Goal: Task Accomplishment & Management: Manage account settings

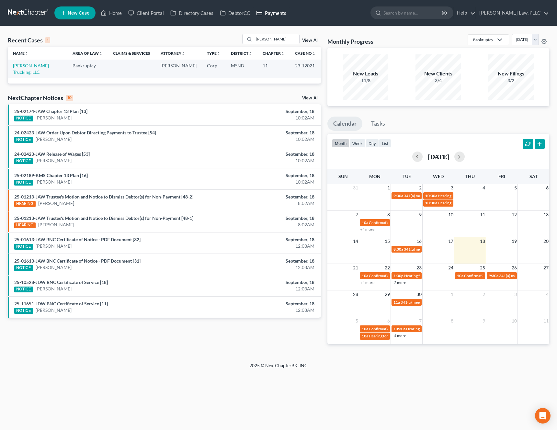
click at [276, 11] on link "Payments" at bounding box center [271, 13] width 36 height 12
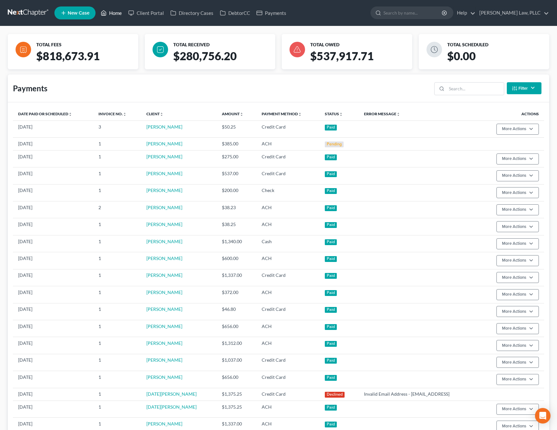
click at [116, 15] on link "Home" at bounding box center [112, 13] width 28 height 12
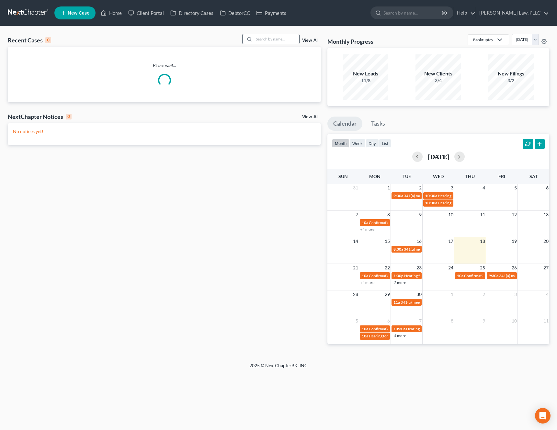
click at [299, 42] on div at bounding box center [271, 39] width 58 height 10
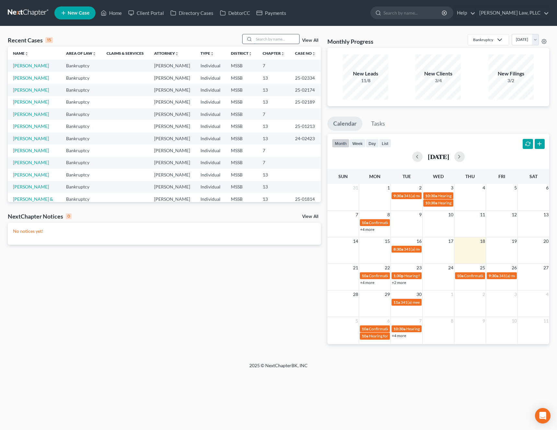
click at [286, 42] on input "search" at bounding box center [276, 38] width 45 height 9
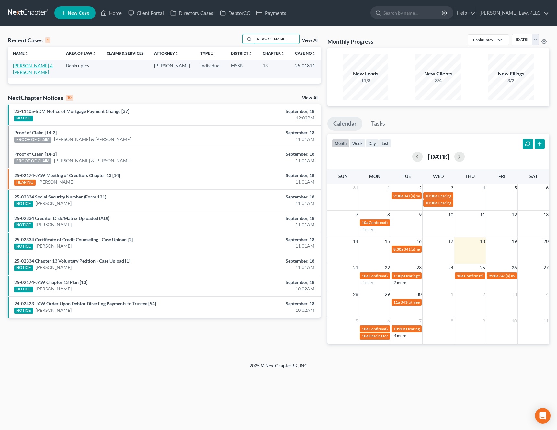
type input "heitland"
click at [37, 63] on link "Heitland, John & Robin" at bounding box center [33, 69] width 40 height 12
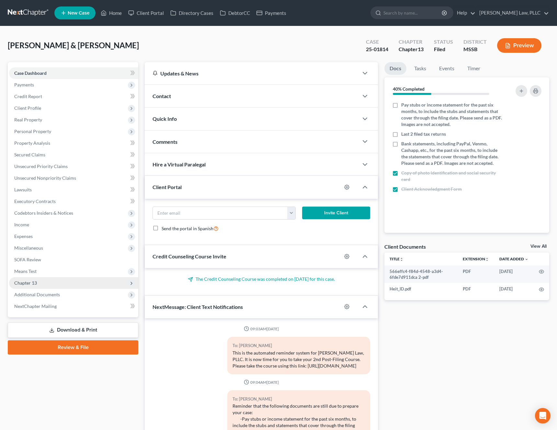
scroll to position [420, 0]
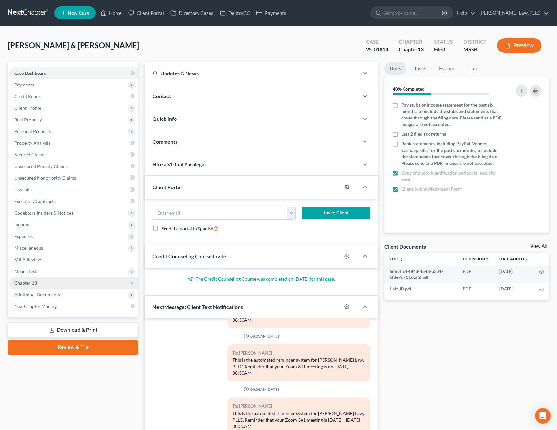
click at [52, 281] on span "Chapter 13" at bounding box center [73, 283] width 129 height 12
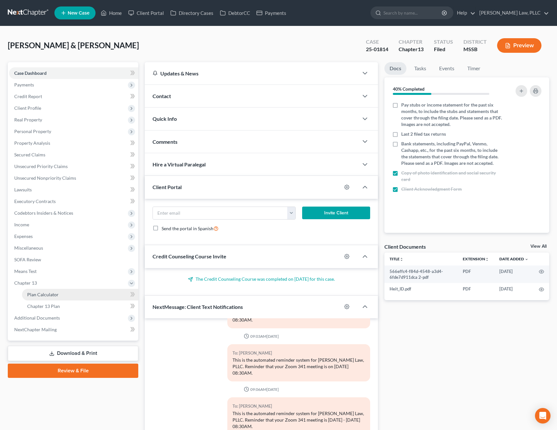
click at [52, 295] on span "Plan Calculator" at bounding box center [42, 295] width 31 height 6
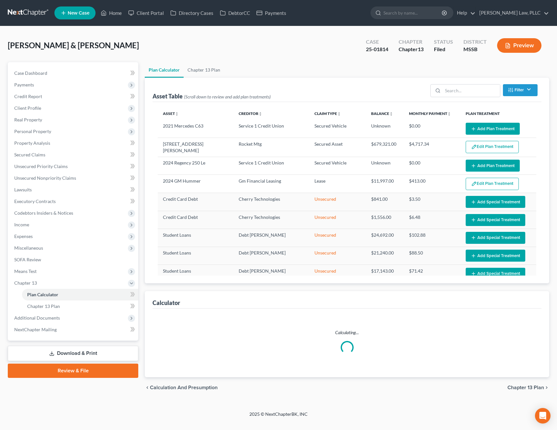
select select "59"
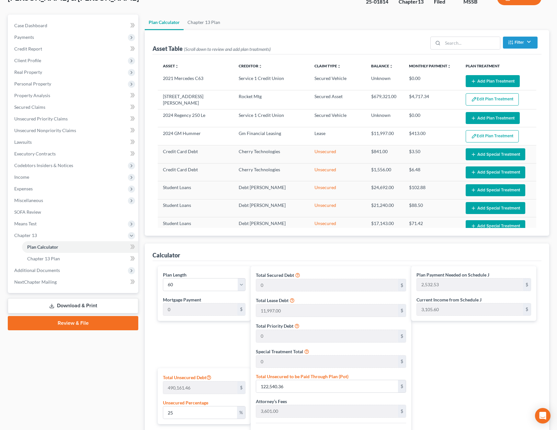
scroll to position [42, 0]
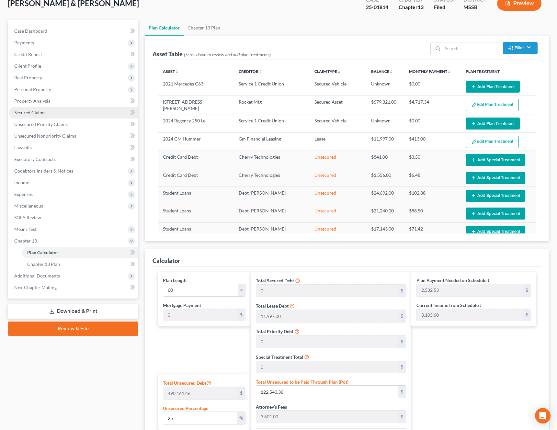
click at [53, 110] on link "Secured Claims" at bounding box center [73, 113] width 129 height 12
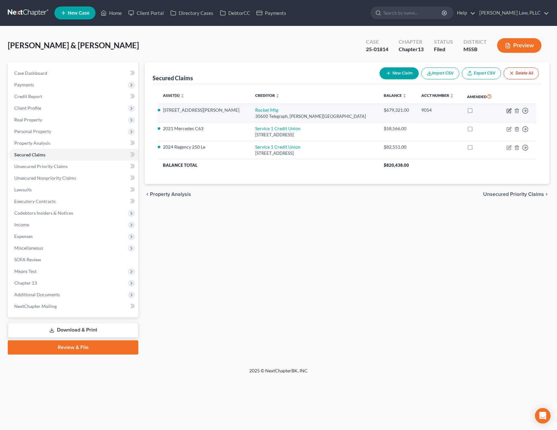
click at [509, 111] on icon "button" at bounding box center [510, 110] width 3 height 3
select select "23"
select select "16"
select select "0"
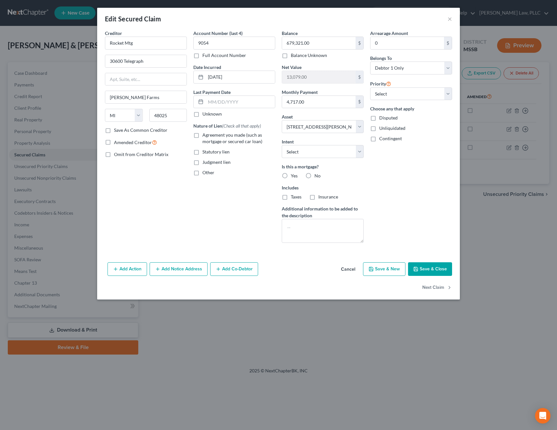
click at [346, 268] on button "Cancel" at bounding box center [348, 269] width 25 height 13
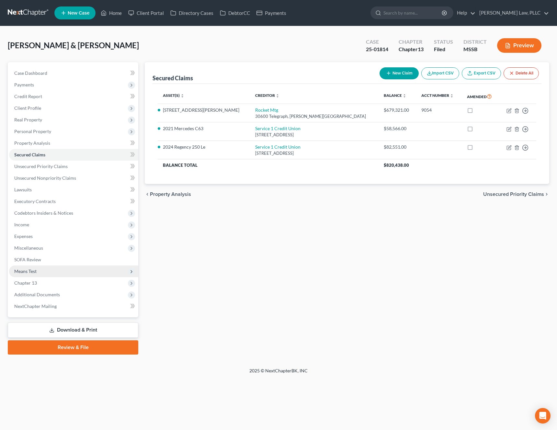
click at [53, 273] on span "Means Test" at bounding box center [73, 272] width 129 height 12
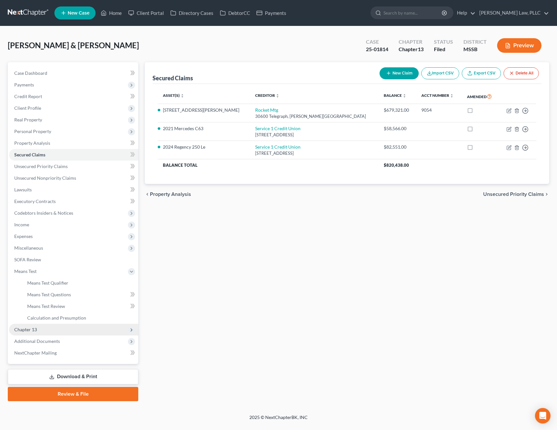
click at [44, 331] on span "Chapter 13" at bounding box center [73, 330] width 129 height 12
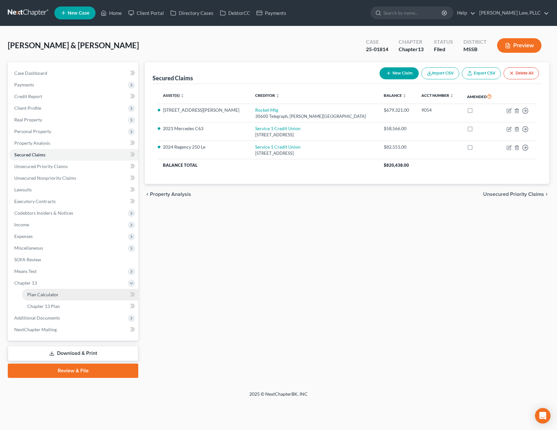
click at [57, 295] on span "Plan Calculator" at bounding box center [42, 295] width 31 height 6
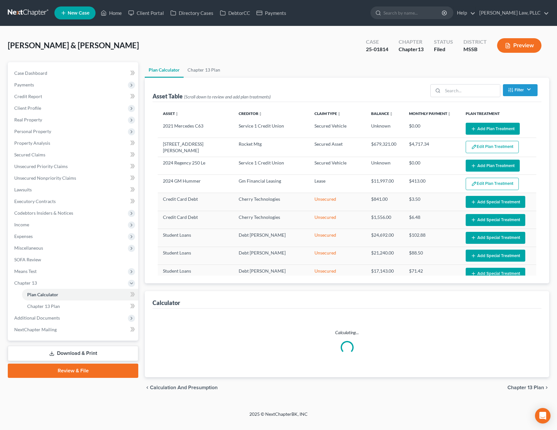
select select "59"
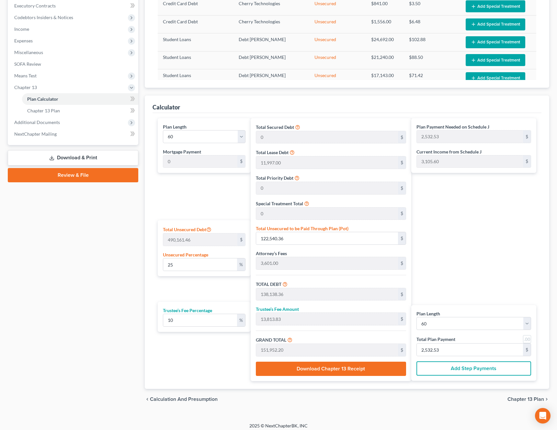
scroll to position [200, 0]
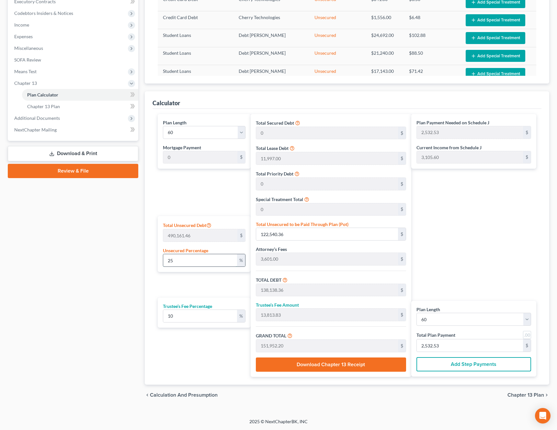
click at [216, 262] on input "25" at bounding box center [200, 260] width 74 height 12
type input "0"
type input "15,598.00"
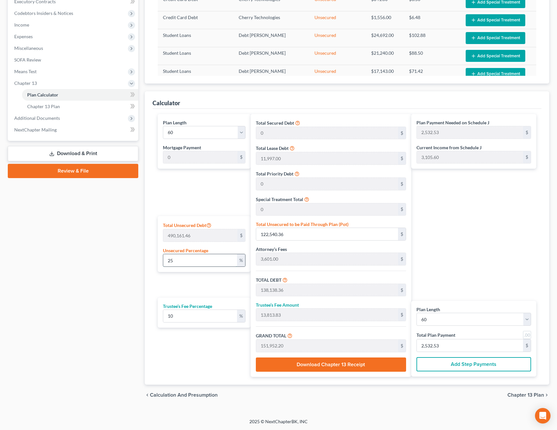
type input "1,559.80"
type input "17,157.80"
type input "285.96"
click at [218, 264] on input "0" at bounding box center [200, 260] width 74 height 12
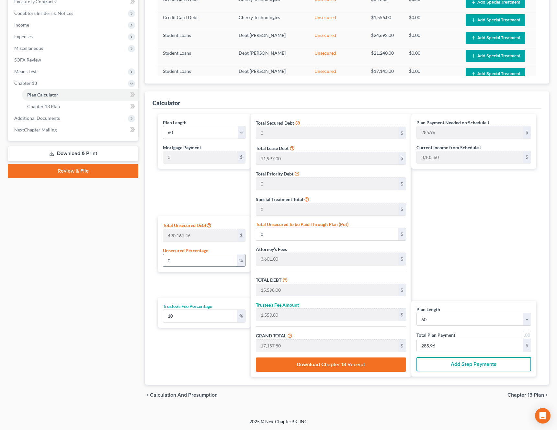
click at [218, 264] on input "0" at bounding box center [200, 260] width 74 height 12
type input "2"
type input "9,803.22"
type input "25,401.22"
type input "2,540.12"
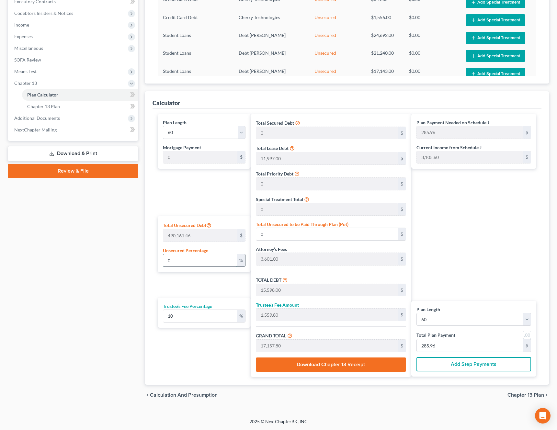
type input "27,941.35"
type input "465.68"
type input "25"
type input "122,540.36"
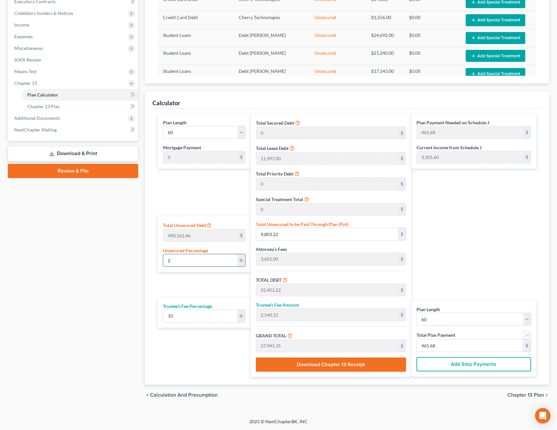
type input "138,138.36"
type input "13,813.83"
type input "151,952.20"
type input "2,532.53"
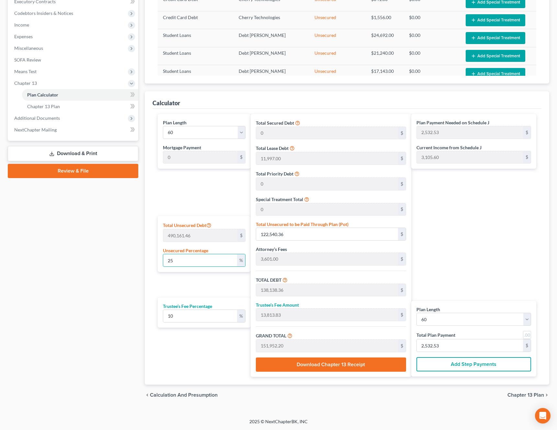
click at [136, 281] on div "Case Dashboard Payments Invoices Payments Payments Credit Report Client Profile" at bounding box center [73, 134] width 137 height 544
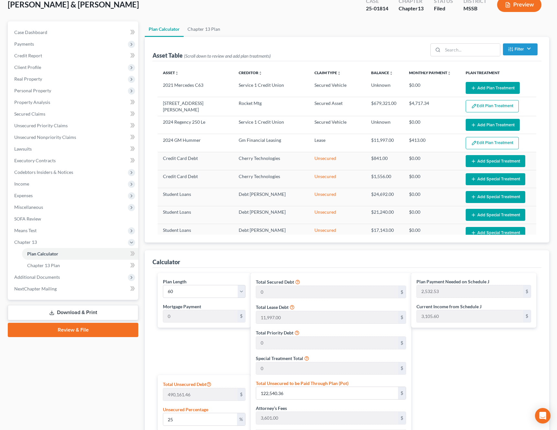
scroll to position [0, 0]
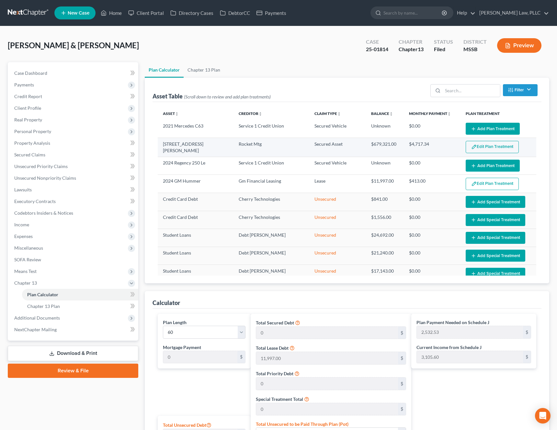
click at [491, 148] on button "Edit Plan Treatment" at bounding box center [492, 147] width 53 height 12
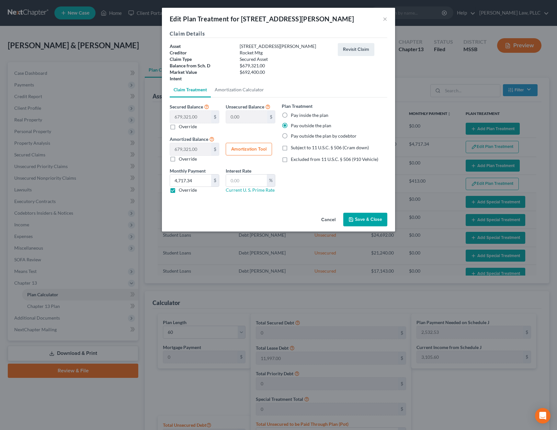
click at [316, 116] on label "Pay inside the plan" at bounding box center [310, 115] width 38 height 6
click at [298, 116] on input "Pay inside the plan" at bounding box center [296, 114] width 4 height 4
radio input "true"
click at [364, 221] on button "Save & Close" at bounding box center [366, 220] width 44 height 14
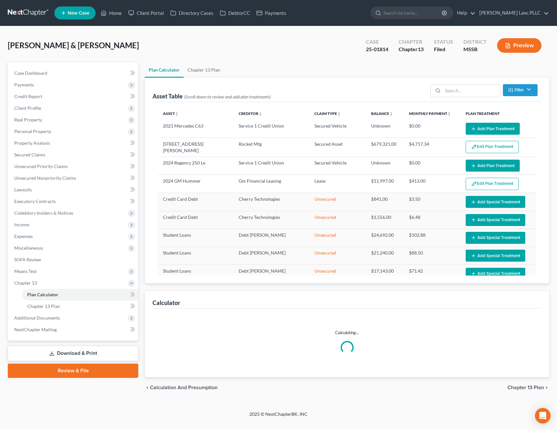
select select "59"
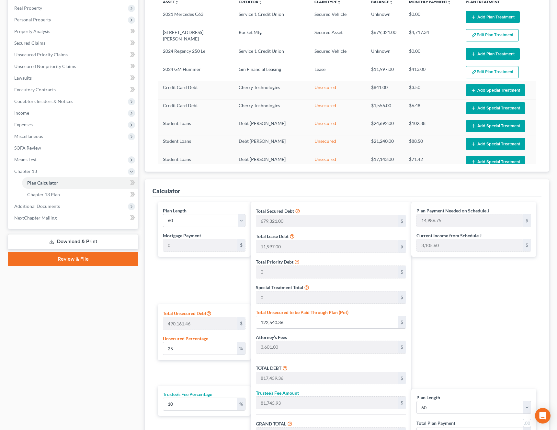
scroll to position [200, 0]
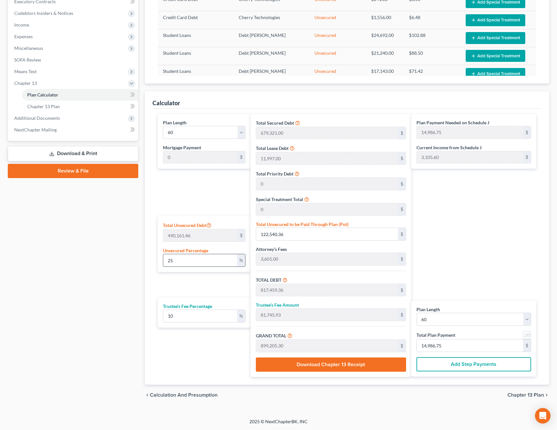
click at [212, 257] on input "25" at bounding box center [200, 260] width 74 height 12
type input "0"
type input "694,919.00"
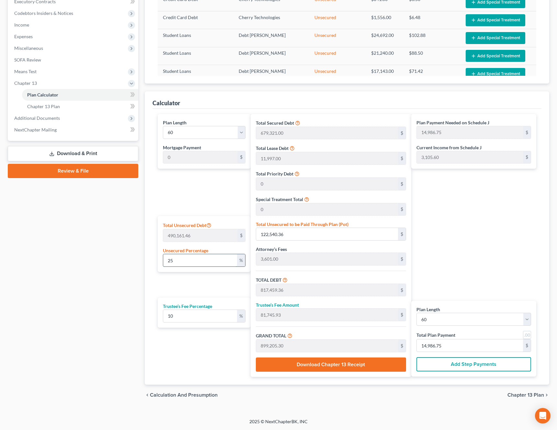
type input "69,491.90"
type input "764,410.90"
type input "12,740.18"
type input "0"
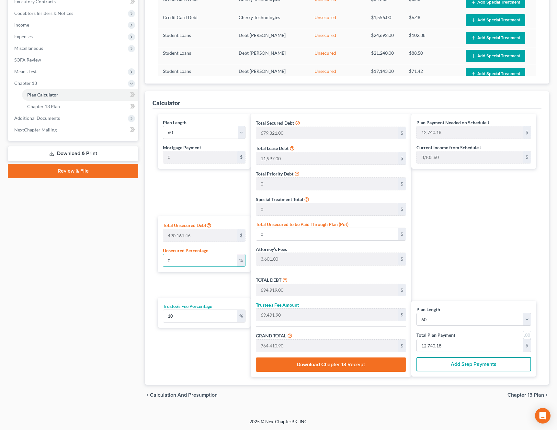
click at [474, 242] on div "Plan Payment Needed on Schedule J 12,740.18 $ Current Income from Schedule J 3,…" at bounding box center [476, 245] width 128 height 263
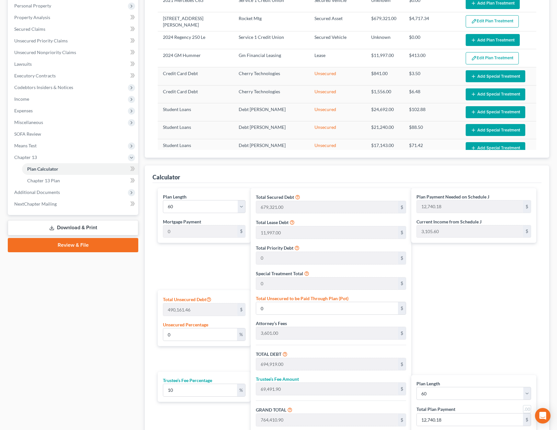
scroll to position [116, 0]
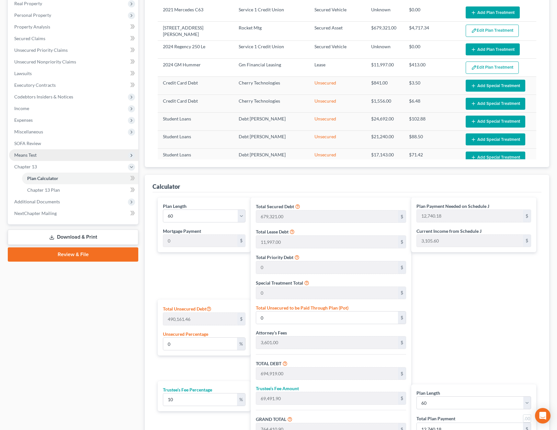
click at [45, 156] on span "Means Test" at bounding box center [73, 155] width 129 height 12
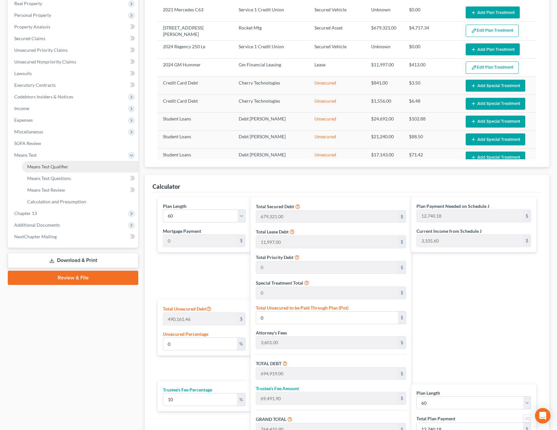
click at [50, 165] on span "Means Test Qualifier" at bounding box center [47, 167] width 41 height 6
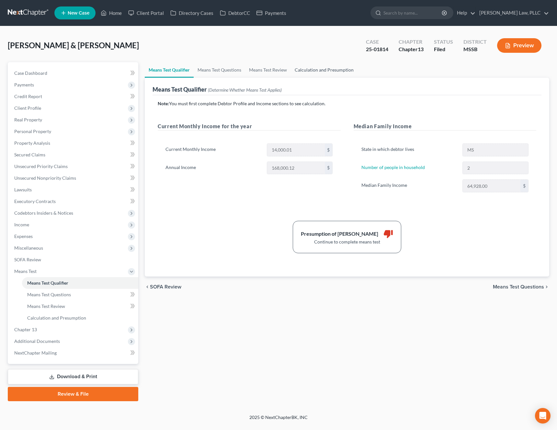
click at [317, 69] on link "Calculation and Presumption" at bounding box center [324, 70] width 67 height 16
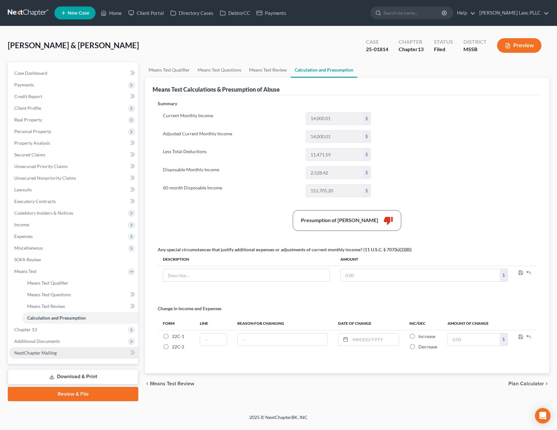
click at [60, 348] on link "NextChapter Mailing" at bounding box center [73, 353] width 129 height 12
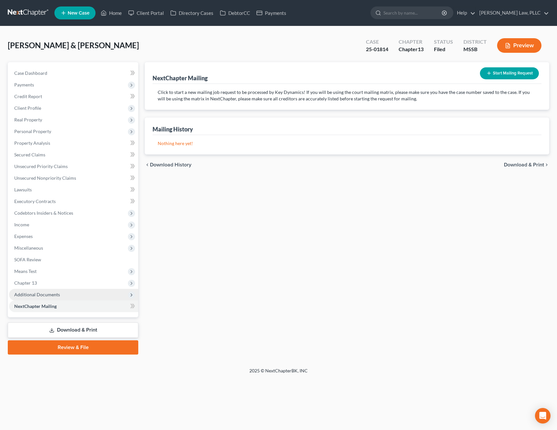
click at [60, 343] on div "Case Dashboard Payments Invoices Payments Payments Credit Report Client Profile" at bounding box center [73, 208] width 137 height 293
click at [59, 293] on span "Additional Documents" at bounding box center [73, 295] width 129 height 12
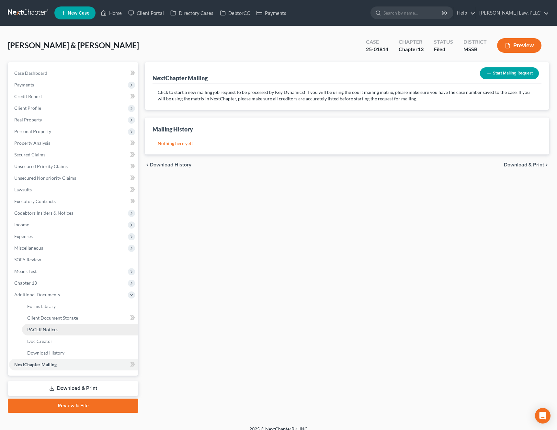
click at [58, 330] on link "PACER Notices" at bounding box center [80, 330] width 116 height 12
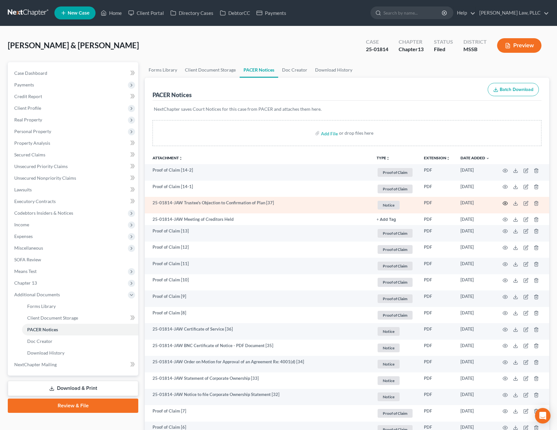
click at [507, 204] on icon "button" at bounding box center [505, 203] width 5 height 5
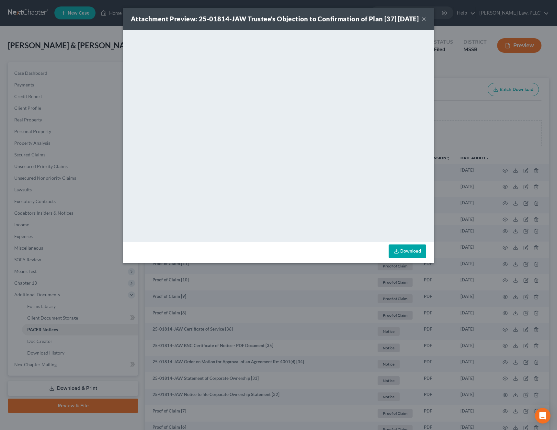
click at [425, 23] on button "×" at bounding box center [424, 19] width 5 height 8
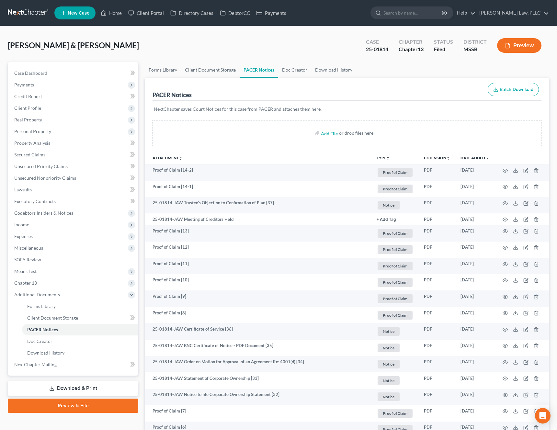
scroll to position [503, 0]
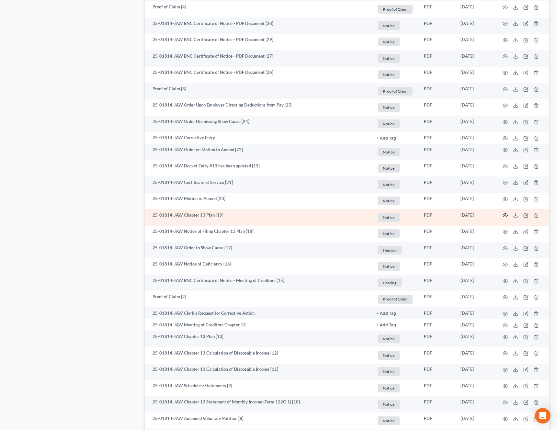
click at [506, 216] on icon "button" at bounding box center [505, 215] width 5 height 5
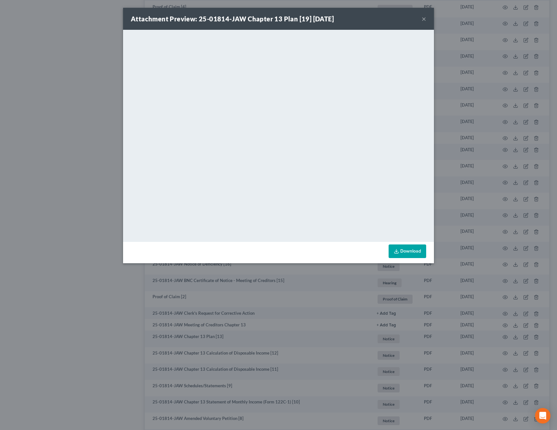
click at [424, 20] on button "×" at bounding box center [424, 19] width 5 height 8
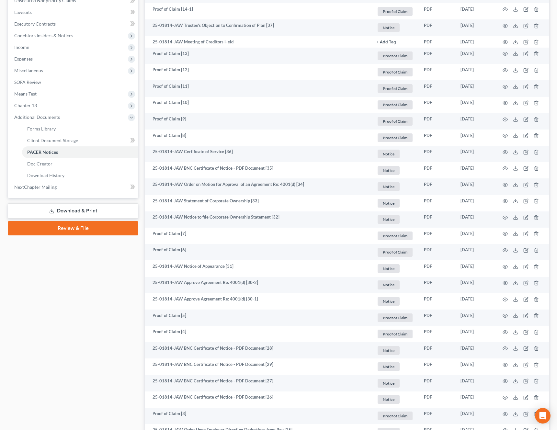
scroll to position [177, 0]
click at [83, 105] on span "Chapter 13" at bounding box center [73, 106] width 129 height 12
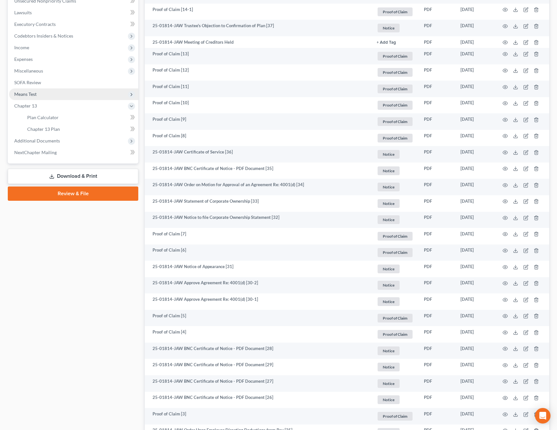
click at [79, 88] on span "Means Test" at bounding box center [73, 94] width 129 height 12
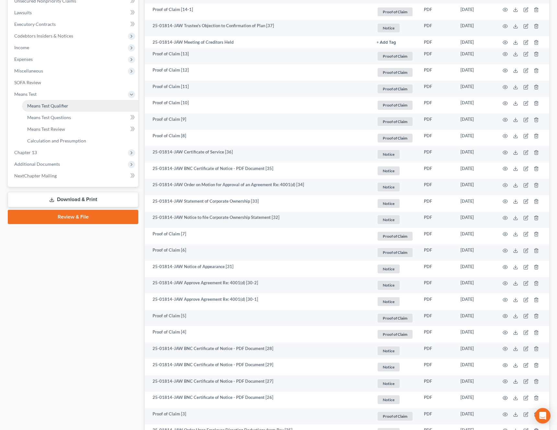
click at [52, 110] on link "Means Test Qualifier" at bounding box center [80, 106] width 116 height 12
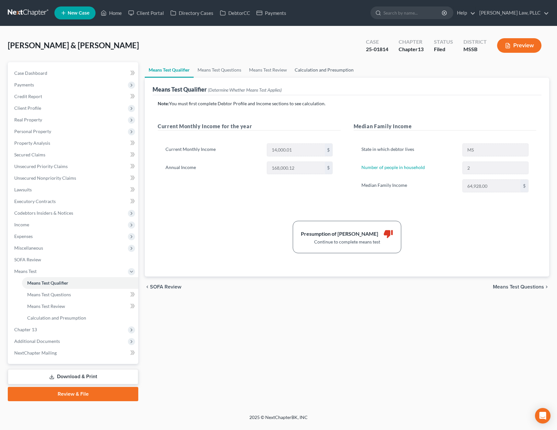
click at [307, 69] on link "Calculation and Presumption" at bounding box center [324, 70] width 67 height 16
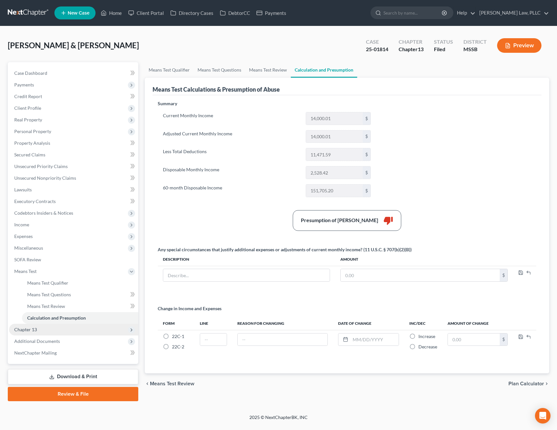
click at [60, 327] on span "Chapter 13" at bounding box center [73, 330] width 129 height 12
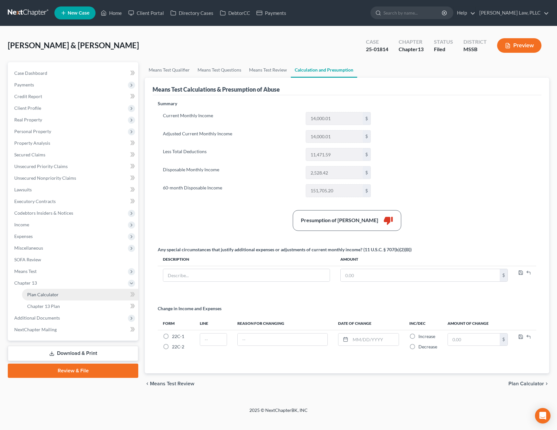
click at [65, 295] on link "Plan Calculator" at bounding box center [80, 295] width 116 height 12
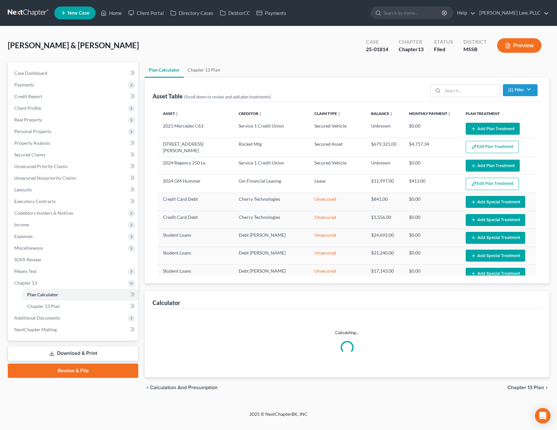
select select "59"
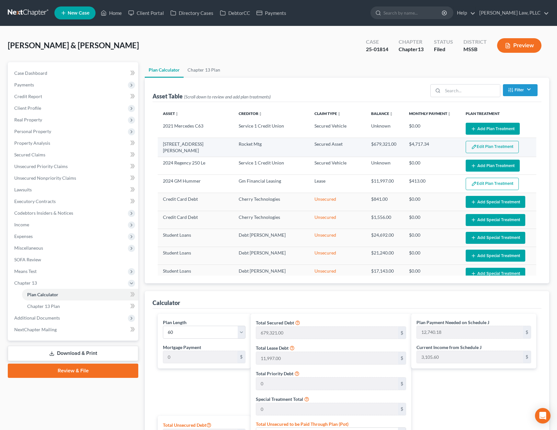
click at [511, 146] on button "Edit Plan Treatment" at bounding box center [492, 147] width 53 height 12
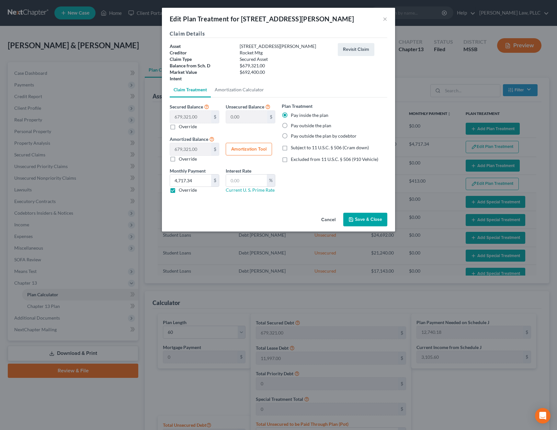
click at [308, 128] on label "Pay outside the plan" at bounding box center [311, 126] width 41 height 6
click at [298, 127] on input "Pay outside the plan" at bounding box center [296, 125] width 4 height 4
radio input "true"
click at [317, 126] on label "Pay outside the plan" at bounding box center [311, 126] width 41 height 6
click at [298, 126] on input "Pay outside the plan" at bounding box center [296, 125] width 4 height 4
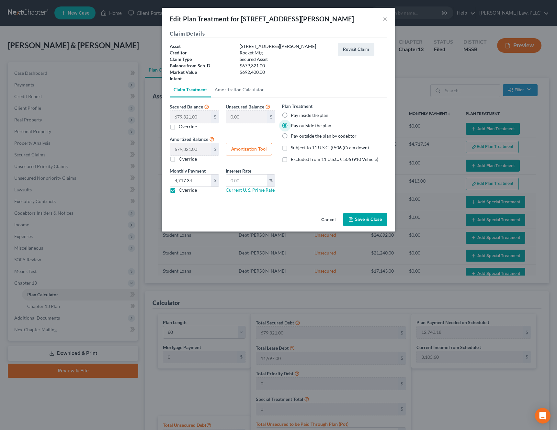
click at [368, 217] on button "Save & Close" at bounding box center [366, 220] width 44 height 14
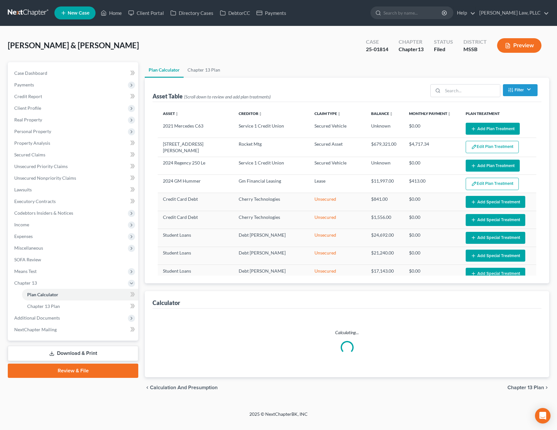
select select "59"
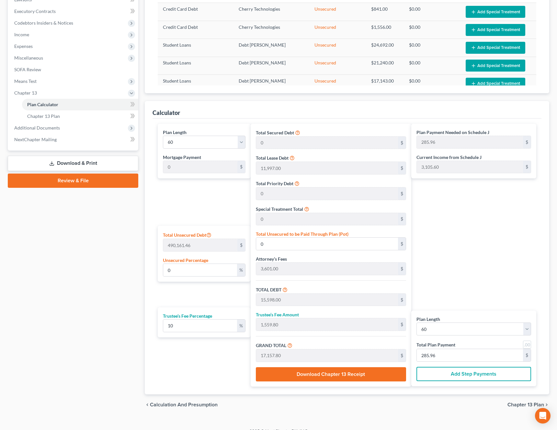
scroll to position [198, 0]
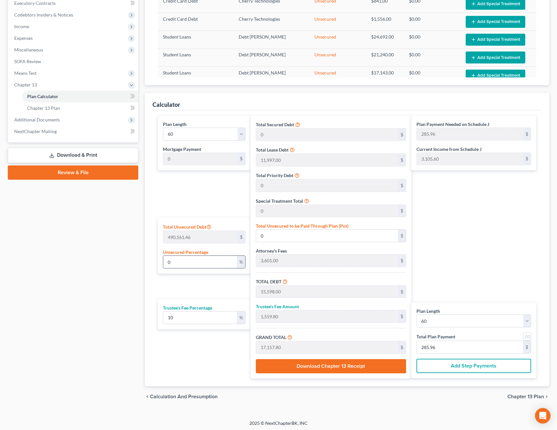
click at [194, 261] on input "0" at bounding box center [200, 262] width 74 height 12
type input "2"
type input "9,803.22"
type input "25,401.22"
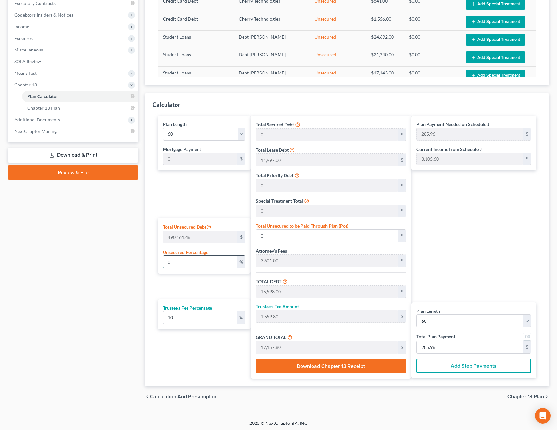
type input "2,540.12"
type input "27,941.35"
type input "465.68"
type input "25"
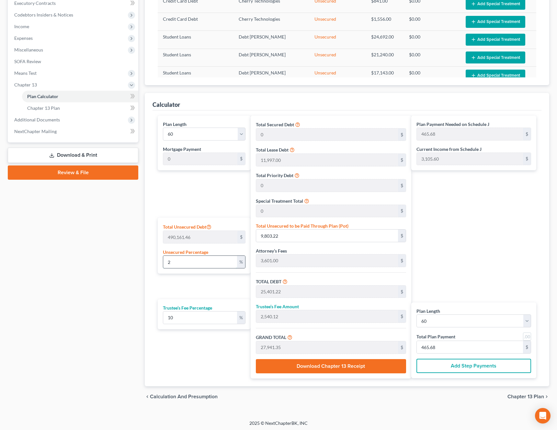
type input "122,540.36"
type input "138,138.36"
type input "13,813.83"
type input "151,952.20"
type input "2,532.53"
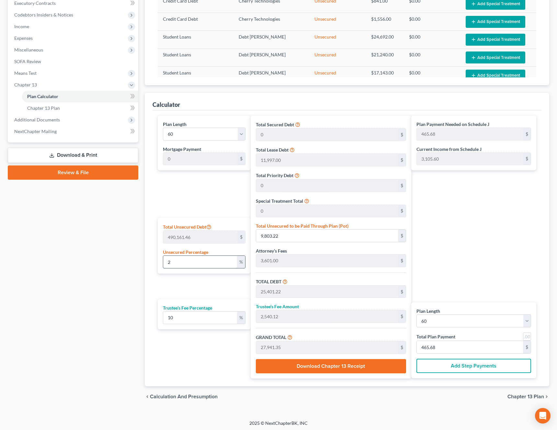
type input "2,532.53"
type input "25"
click at [101, 272] on div "Case Dashboard Payments Invoices Payments Payments Credit Report Client Profile" at bounding box center [73, 136] width 137 height 544
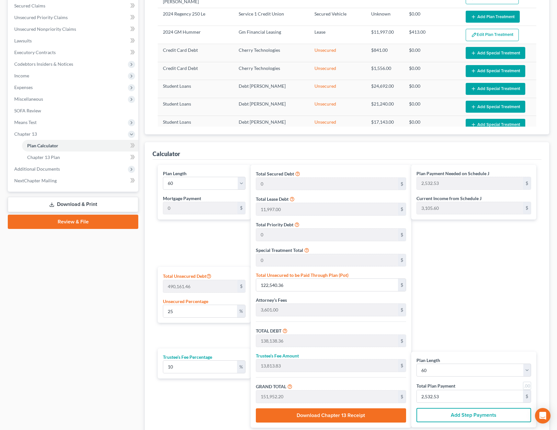
scroll to position [144, 0]
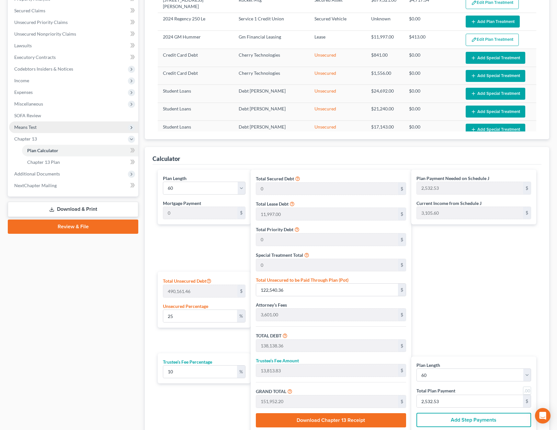
click at [48, 126] on span "Means Test" at bounding box center [73, 128] width 129 height 12
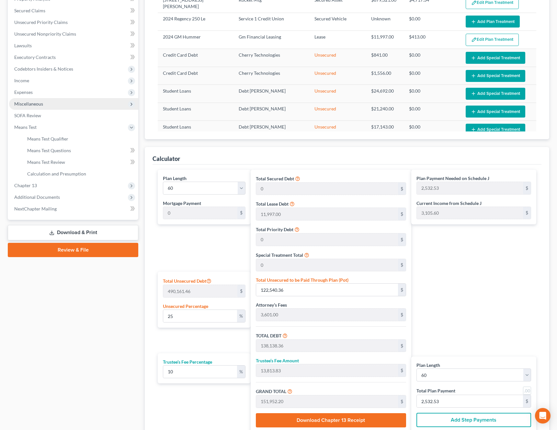
click at [51, 101] on span "Miscellaneous" at bounding box center [73, 104] width 129 height 12
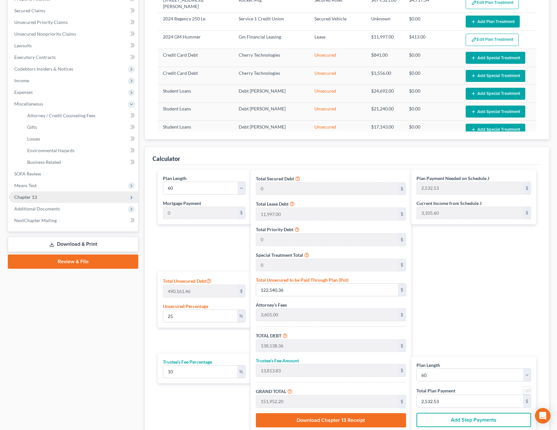
click at [37, 201] on span "Chapter 13" at bounding box center [73, 198] width 129 height 12
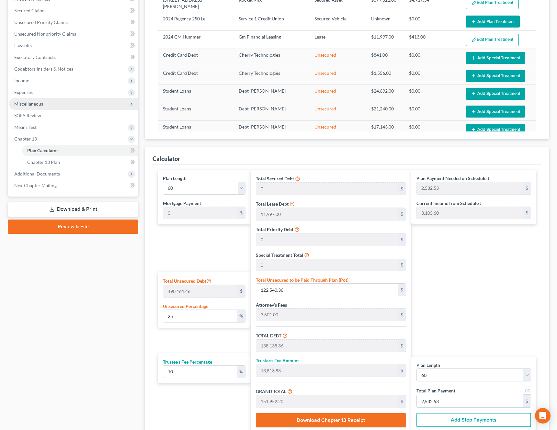
click at [57, 107] on span "Miscellaneous" at bounding box center [73, 104] width 129 height 12
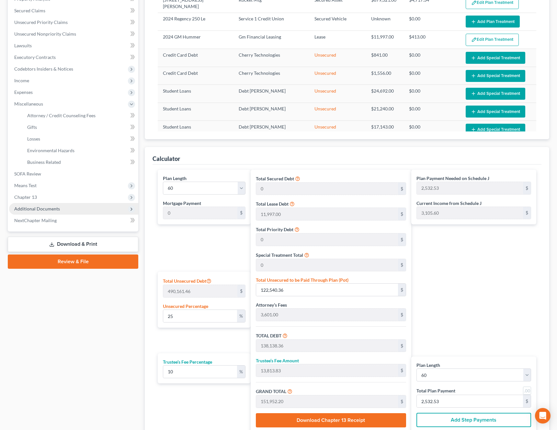
click at [42, 211] on span "Additional Documents" at bounding box center [37, 209] width 46 height 6
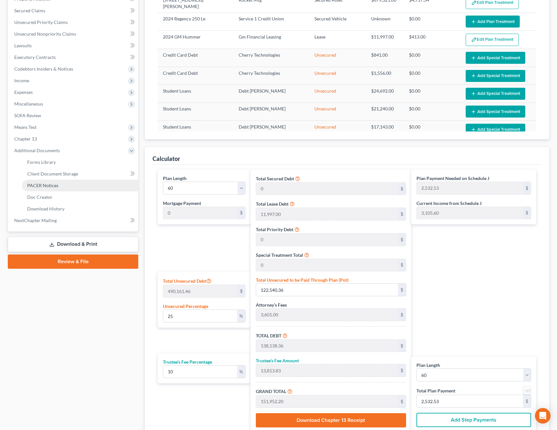
click at [65, 184] on link "PACER Notices" at bounding box center [80, 186] width 116 height 12
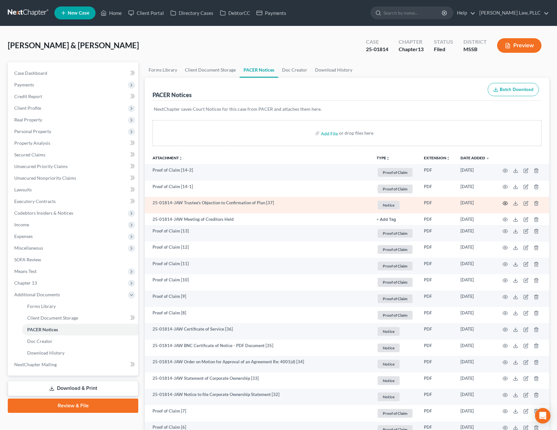
click at [506, 203] on icon "button" at bounding box center [505, 203] width 5 height 5
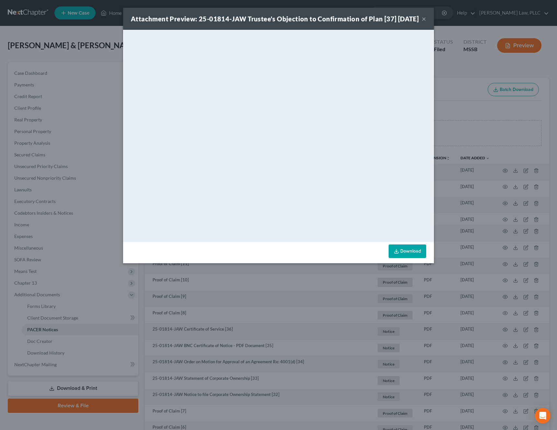
click at [425, 23] on button "×" at bounding box center [424, 19] width 5 height 8
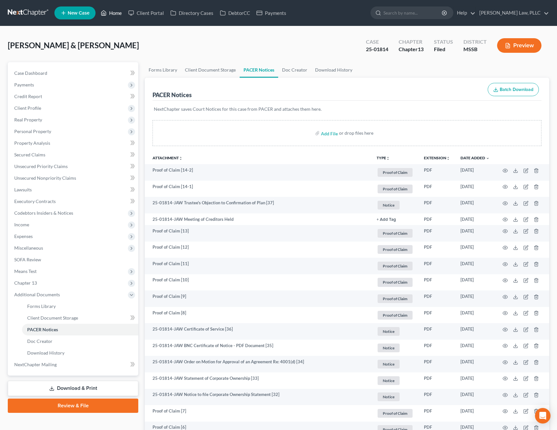
click at [114, 14] on link "Home" at bounding box center [112, 13] width 28 height 12
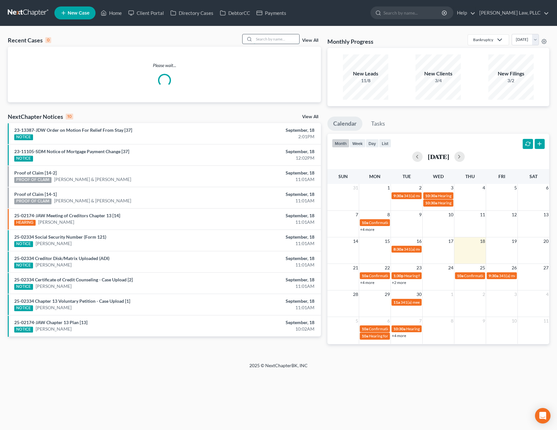
click at [257, 41] on input "search" at bounding box center [276, 38] width 45 height 9
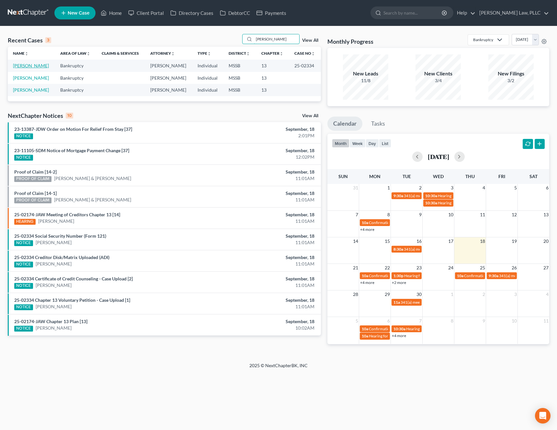
type input "barr"
click at [42, 65] on link "Wilson, Barrett" at bounding box center [31, 66] width 36 height 6
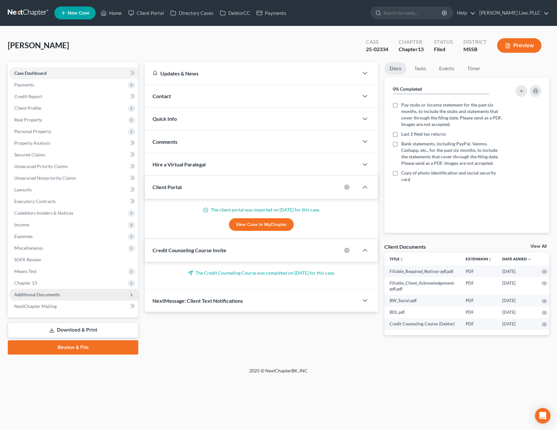
click at [66, 296] on span "Additional Documents" at bounding box center [73, 295] width 129 height 12
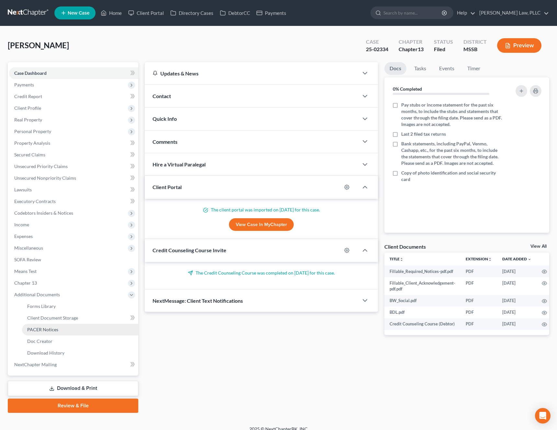
click at [59, 327] on link "PACER Notices" at bounding box center [80, 330] width 116 height 12
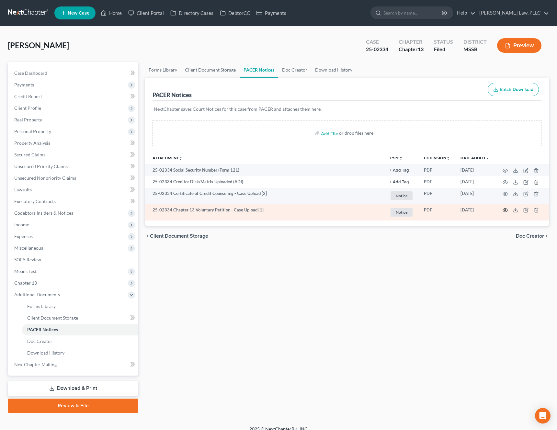
click at [506, 211] on icon "button" at bounding box center [505, 210] width 5 height 5
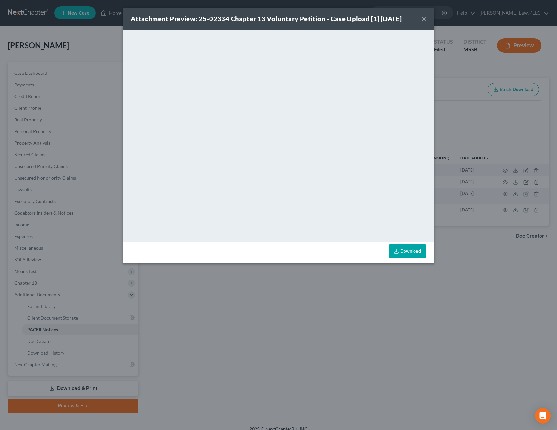
click at [423, 19] on button "×" at bounding box center [424, 19] width 5 height 8
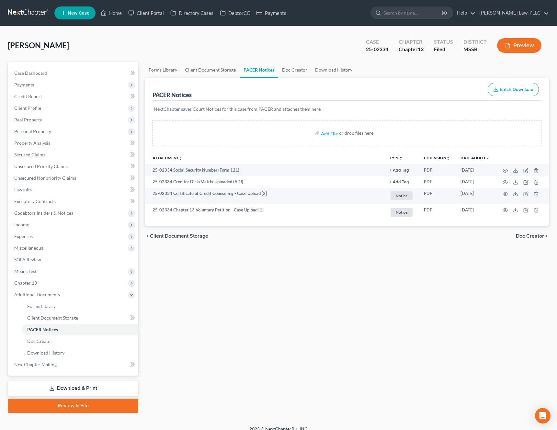
click at [66, 386] on link "Download & Print" at bounding box center [73, 388] width 131 height 15
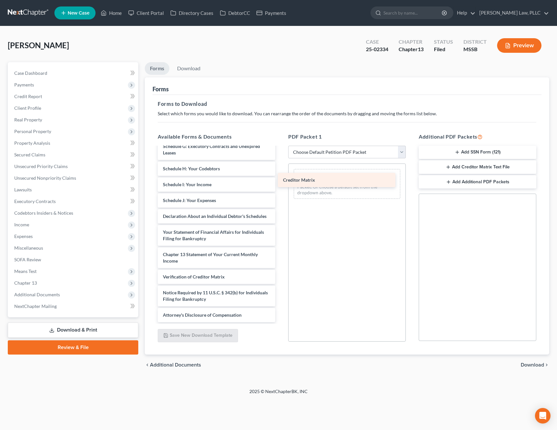
scroll to position [196, 0]
drag, startPoint x: 227, startPoint y: 264, endPoint x: 351, endPoint y: 177, distance: 151.3
click at [281, 177] on div "Creditor Matrix Fillable_Required_Notices-pdf.pdf Fillable_Client_Acknowledgeme…" at bounding box center [217, 137] width 128 height 371
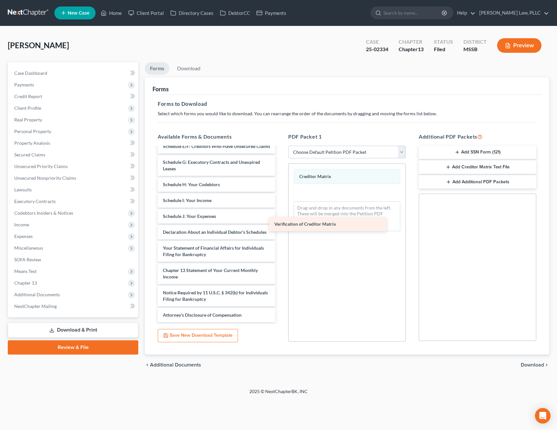
scroll to position [180, 0]
drag, startPoint x: 209, startPoint y: 277, endPoint x: 338, endPoint y: 210, distance: 145.0
click at [281, 210] on div "Verification of Creditor Matrix Fillable_Required_Notices-pdf.pdf Fillable_Clie…" at bounding box center [217, 145] width 128 height 355
click at [530, 365] on span "Download" at bounding box center [532, 365] width 23 height 5
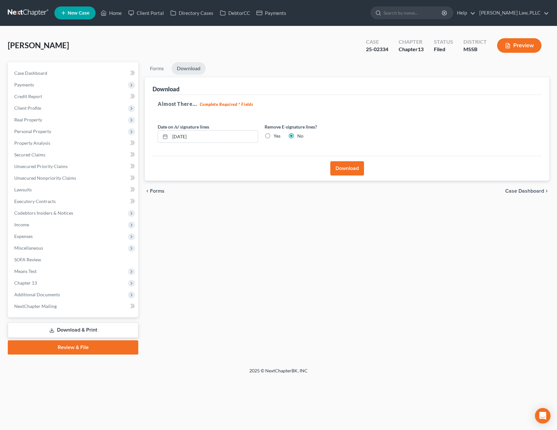
click at [338, 172] on button "Download" at bounding box center [348, 168] width 34 height 14
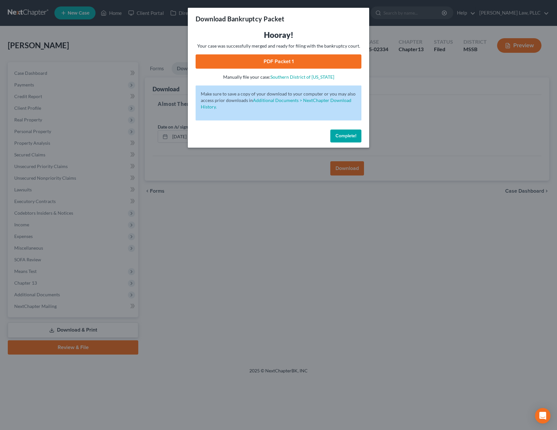
click at [303, 59] on link "PDF Packet 1" at bounding box center [279, 61] width 166 height 14
click at [343, 134] on span "Complete!" at bounding box center [346, 136] width 21 height 6
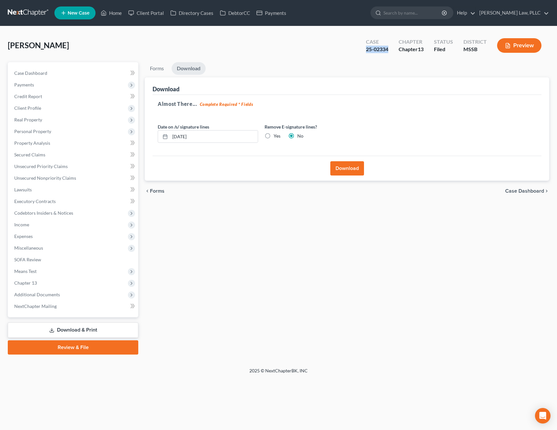
drag, startPoint x: 389, startPoint y: 50, endPoint x: 365, endPoint y: 51, distance: 24.0
click at [365, 51] on div "Case 25-02334" at bounding box center [377, 46] width 33 height 19
copy div "25-02334"
click at [46, 122] on span "Real Property" at bounding box center [73, 120] width 129 height 12
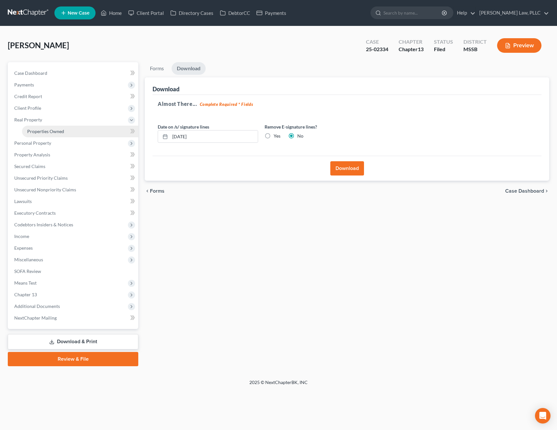
click at [67, 131] on link "Properties Owned" at bounding box center [80, 132] width 116 height 12
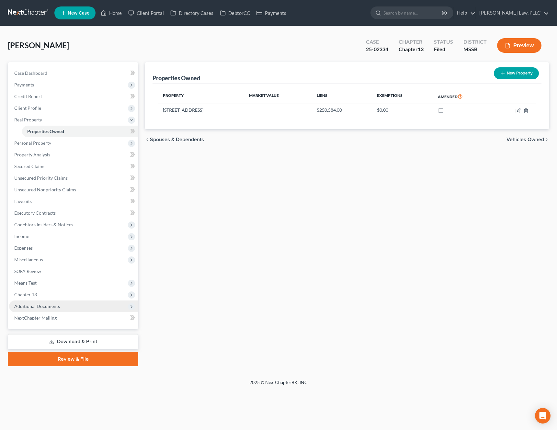
click at [54, 311] on span "Additional Documents" at bounding box center [73, 307] width 129 height 12
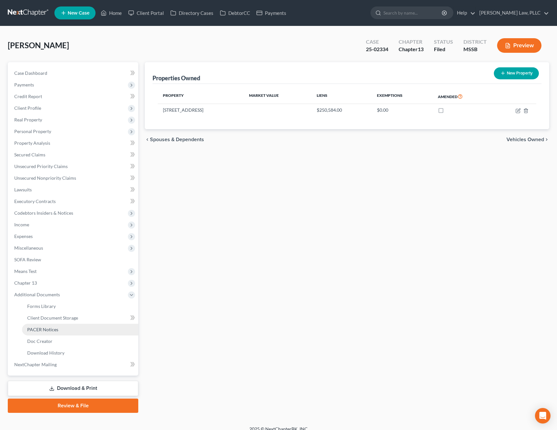
click at [58, 334] on link "PACER Notices" at bounding box center [80, 330] width 116 height 12
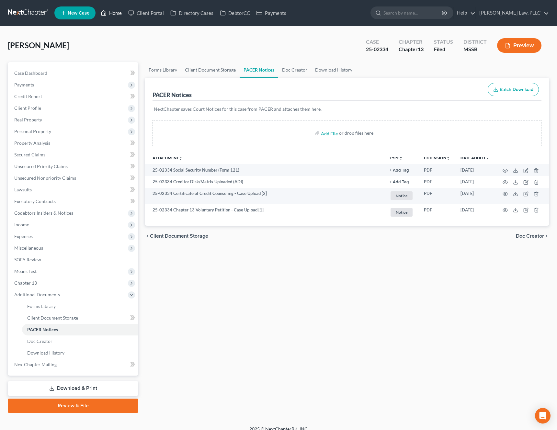
click at [115, 15] on link "Home" at bounding box center [112, 13] width 28 height 12
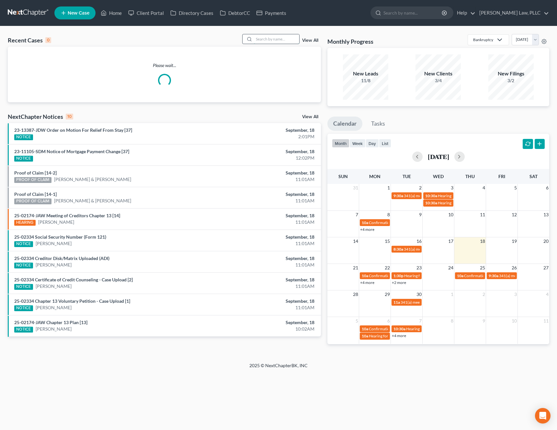
click at [291, 40] on input "search" at bounding box center [276, 38] width 45 height 9
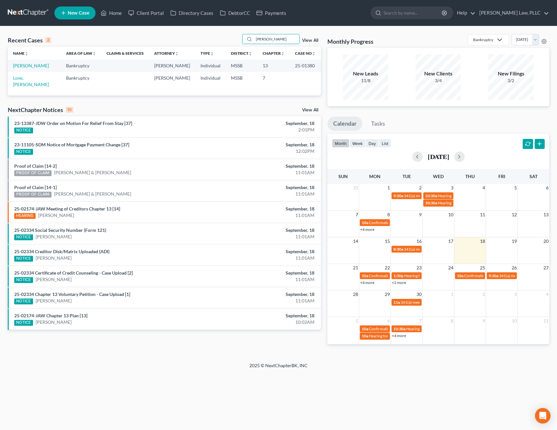
type input "billie"
click at [27, 68] on td "Johnson, Billie" at bounding box center [34, 66] width 53 height 12
click at [31, 67] on link "Johnson, Billie" at bounding box center [31, 66] width 36 height 6
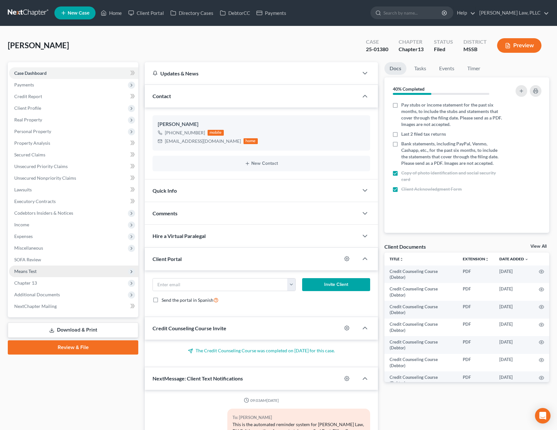
scroll to position [563, 0]
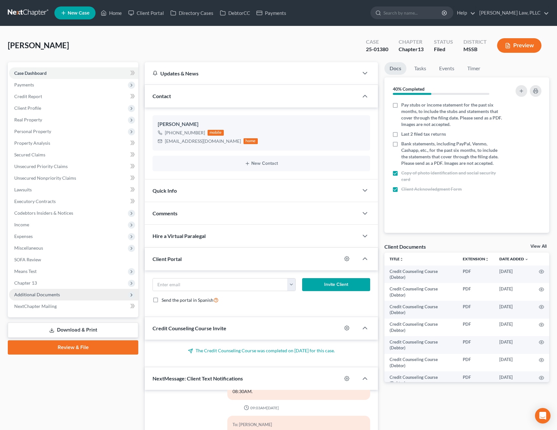
click at [64, 293] on span "Additional Documents" at bounding box center [73, 295] width 129 height 12
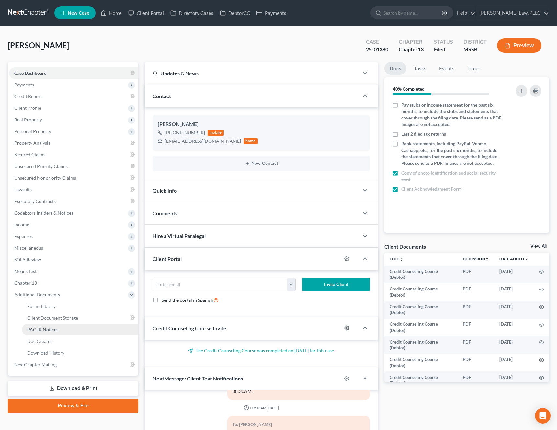
click at [61, 333] on link "PACER Notices" at bounding box center [80, 330] width 116 height 12
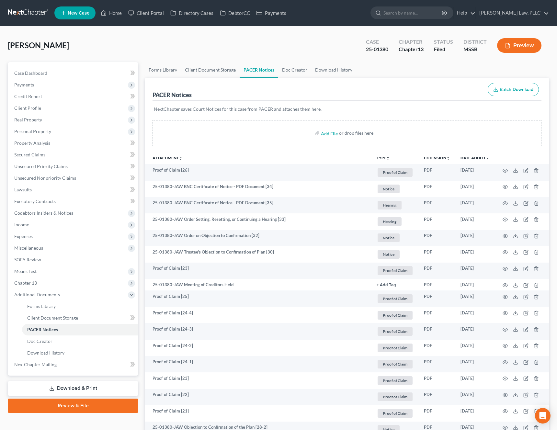
click at [382, 159] on button "TYPE unfold_more" at bounding box center [383, 158] width 13 height 4
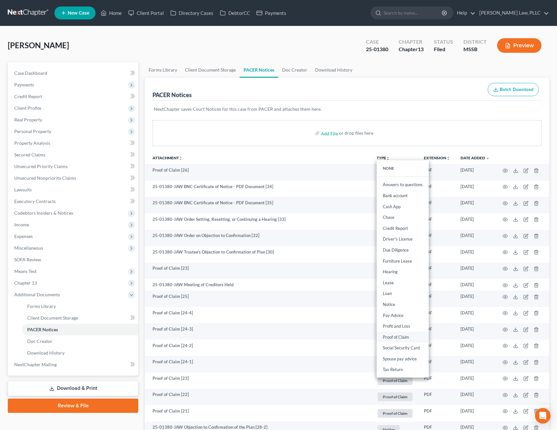
click at [406, 338] on link "Proof of Claim" at bounding box center [403, 337] width 52 height 11
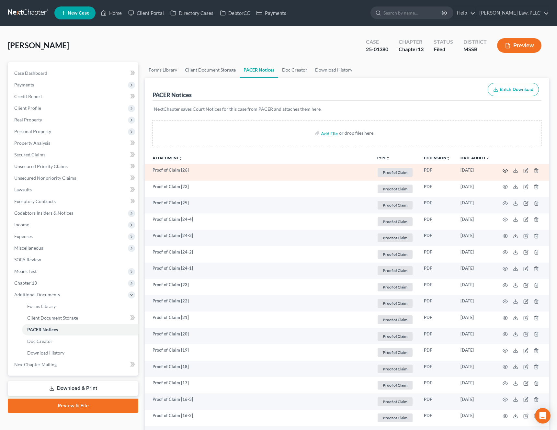
click at [506, 172] on icon "button" at bounding box center [505, 171] width 5 height 4
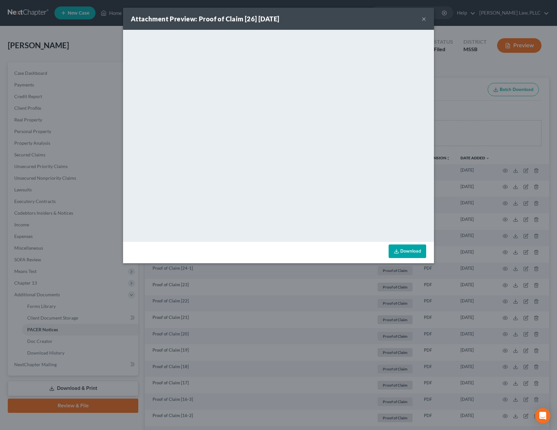
click at [424, 20] on button "×" at bounding box center [424, 19] width 5 height 8
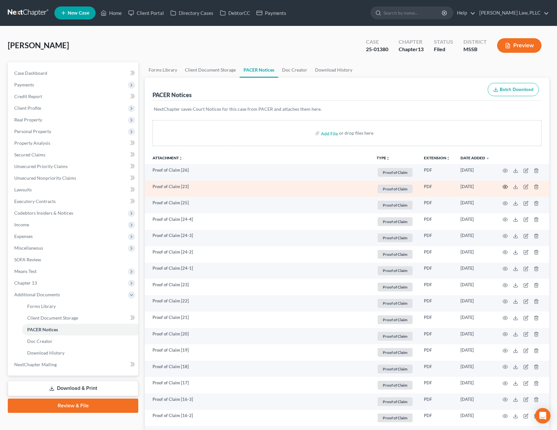
click at [505, 188] on icon "button" at bounding box center [505, 186] width 5 height 5
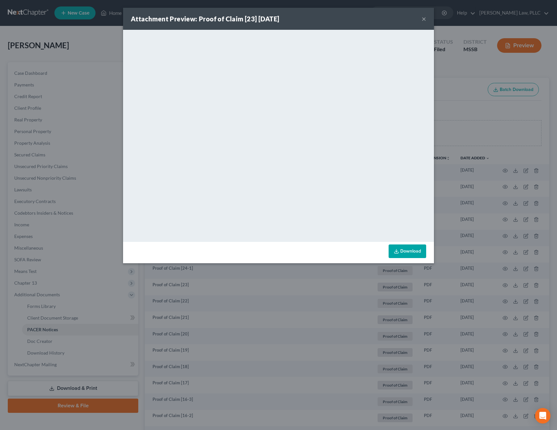
click at [425, 18] on button "×" at bounding box center [424, 19] width 5 height 8
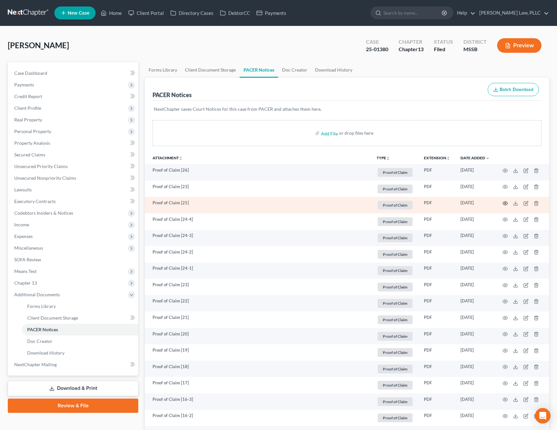
click at [505, 204] on circle "button" at bounding box center [505, 203] width 1 height 1
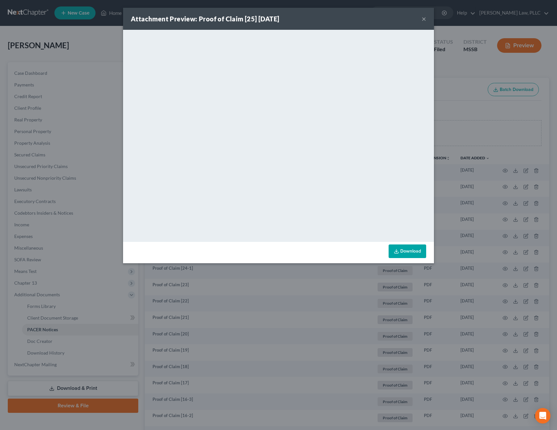
click at [426, 18] on button "×" at bounding box center [424, 19] width 5 height 8
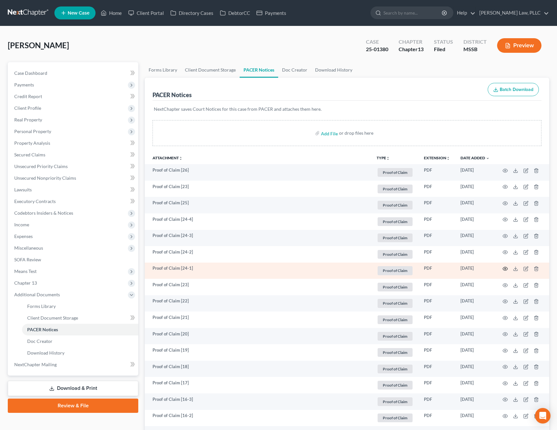
click at [506, 270] on circle "button" at bounding box center [505, 268] width 1 height 1
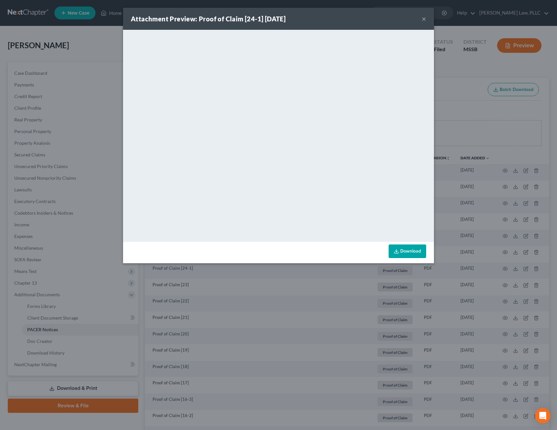
click at [425, 19] on button "×" at bounding box center [424, 19] width 5 height 8
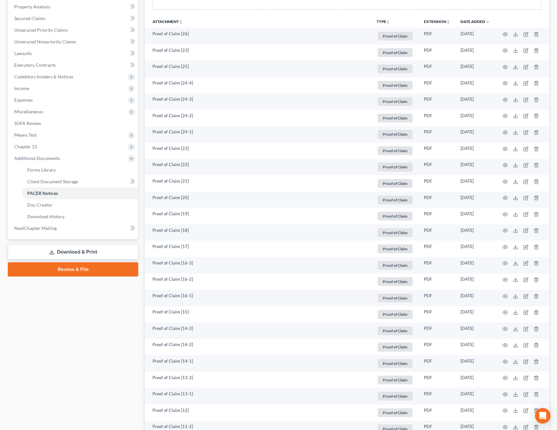
scroll to position [153, 0]
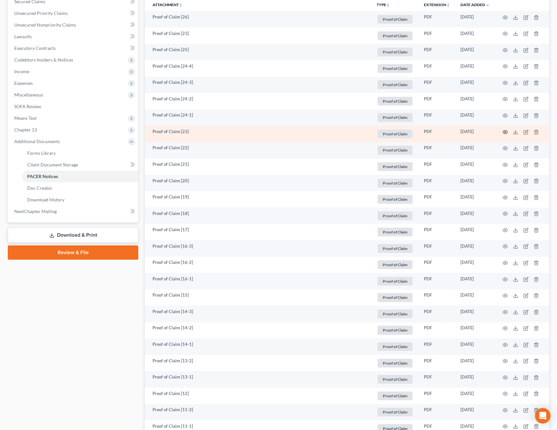
click at [504, 133] on icon "button" at bounding box center [505, 132] width 5 height 5
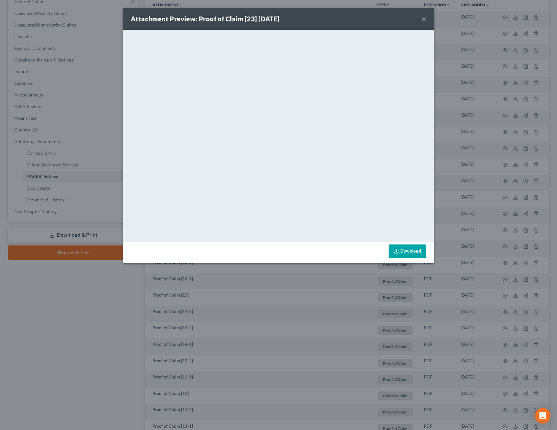
click at [425, 20] on button "×" at bounding box center [424, 19] width 5 height 8
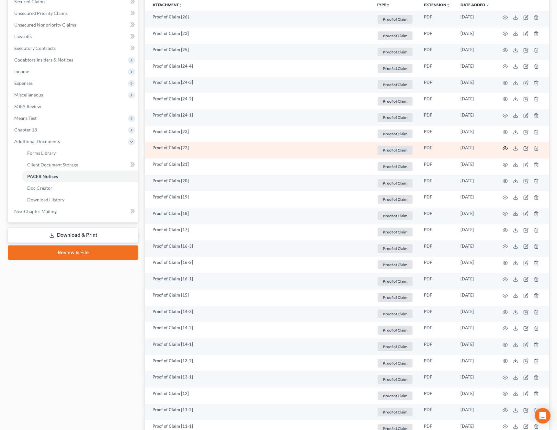
click at [506, 149] on icon "button" at bounding box center [505, 148] width 5 height 5
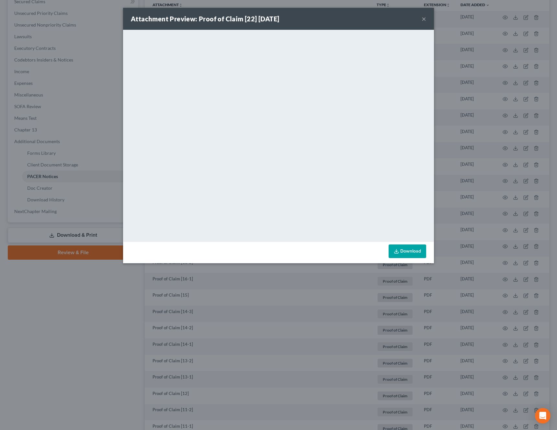
click at [426, 18] on button "×" at bounding box center [424, 19] width 5 height 8
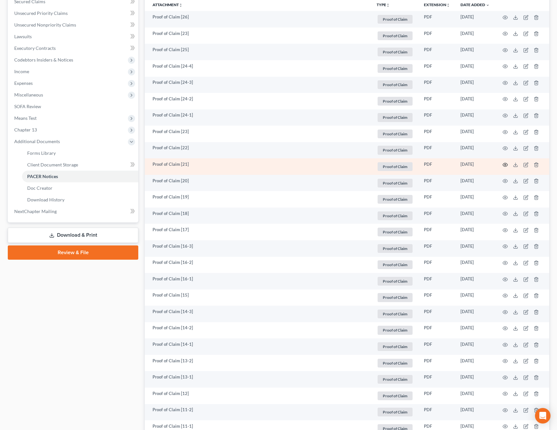
click at [507, 165] on icon "button" at bounding box center [505, 164] width 5 height 5
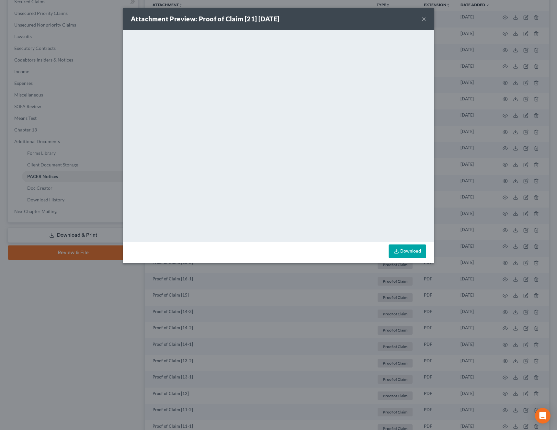
click at [426, 20] on button "×" at bounding box center [424, 19] width 5 height 8
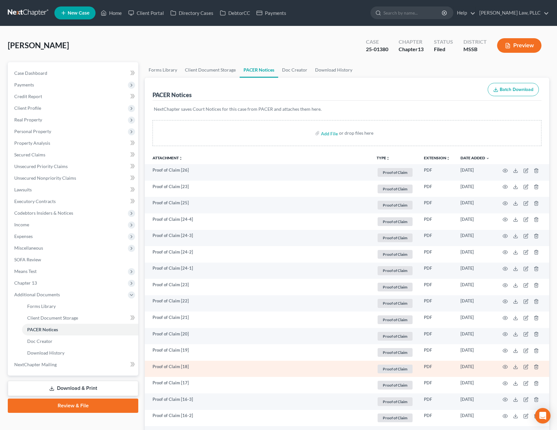
scroll to position [17, 0]
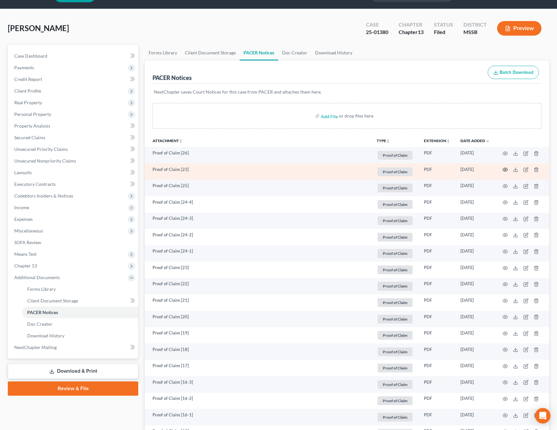
click at [507, 170] on icon "button" at bounding box center [505, 169] width 5 height 5
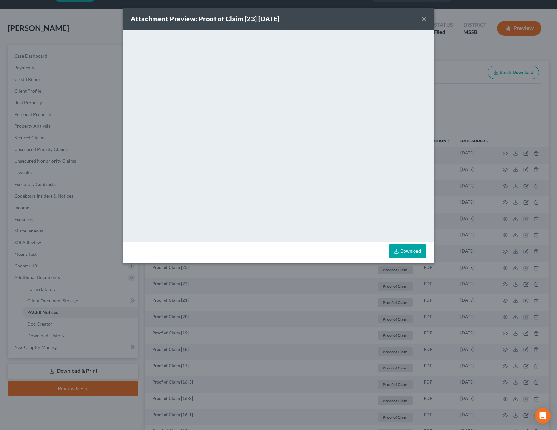
click at [426, 21] on button "×" at bounding box center [424, 19] width 5 height 8
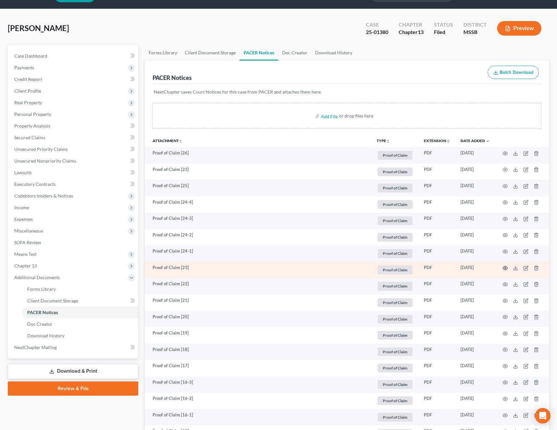
click at [505, 268] on icon "button" at bounding box center [505, 268] width 5 height 5
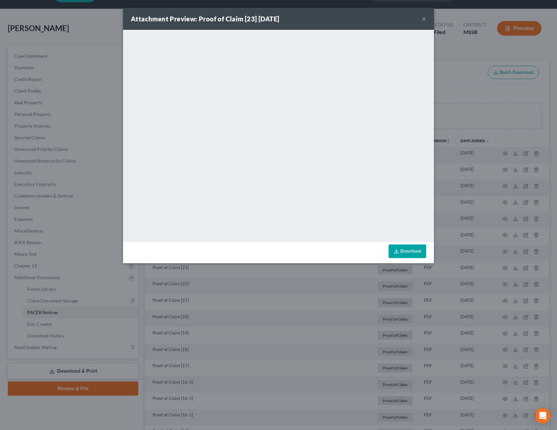
click at [424, 18] on button "×" at bounding box center [424, 19] width 5 height 8
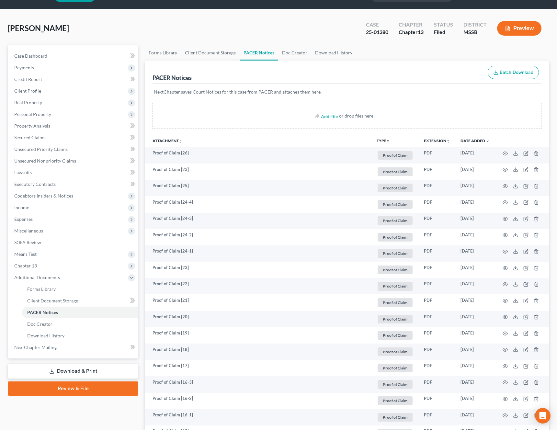
click at [115, 29] on div "Johnson, Billie Upgraded Case 25-01380 Chapter Chapter 13 Status Filed District…" at bounding box center [279, 31] width 542 height 28
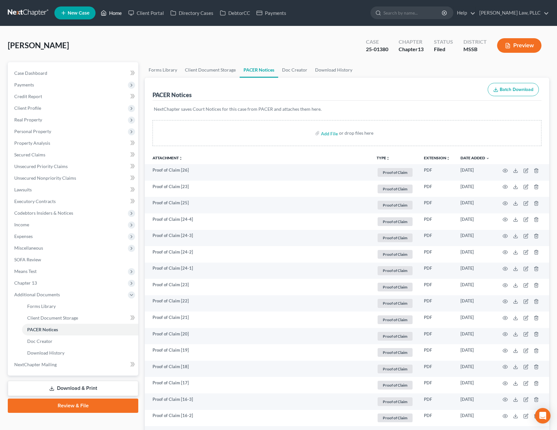
click at [114, 16] on link "Home" at bounding box center [112, 13] width 28 height 12
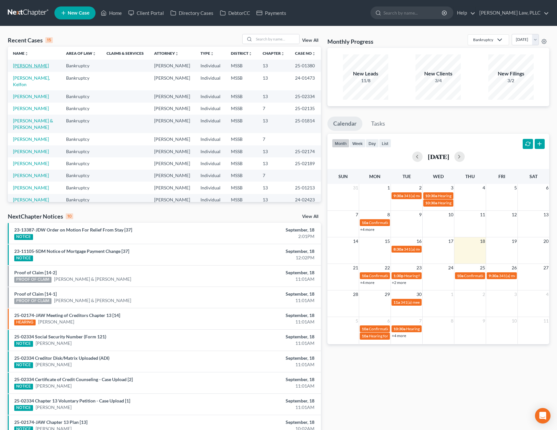
click at [41, 63] on link "Johnson, Billie" at bounding box center [31, 66] width 36 height 6
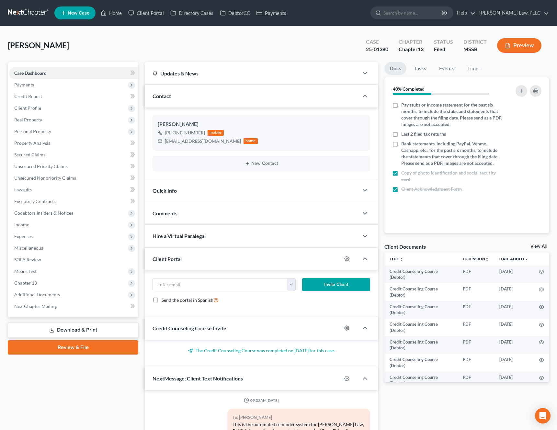
scroll to position [563, 0]
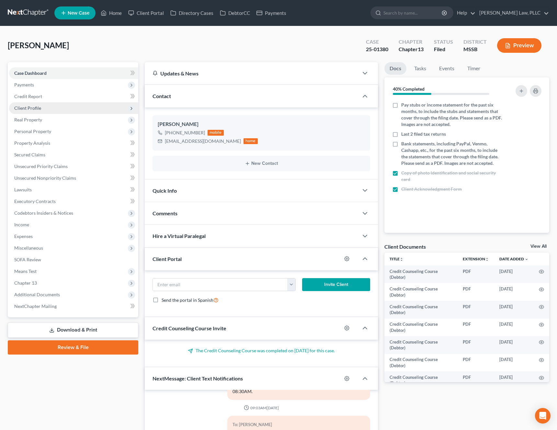
click at [55, 113] on span "Client Profile" at bounding box center [73, 108] width 129 height 12
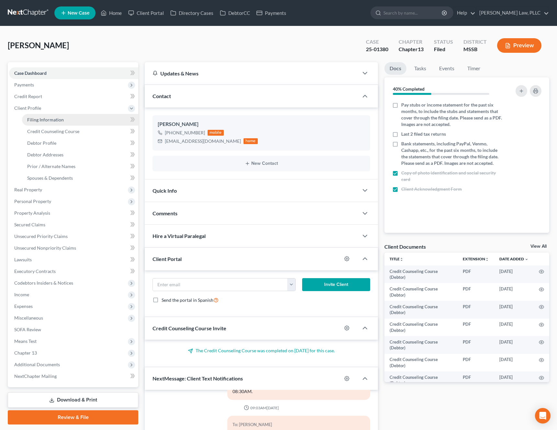
click at [61, 121] on span "Filing Information" at bounding box center [45, 120] width 37 height 6
select select "1"
select select "0"
select select "3"
select select "44"
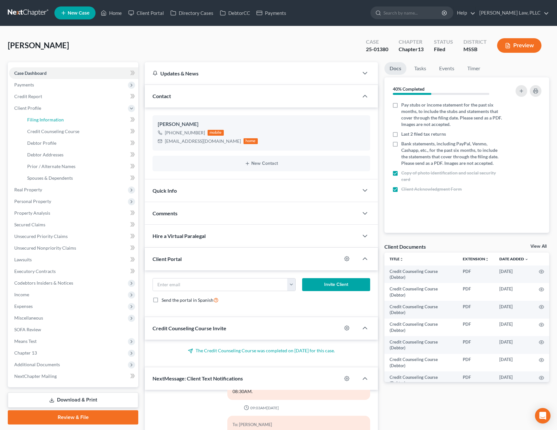
select select "0"
select select "25"
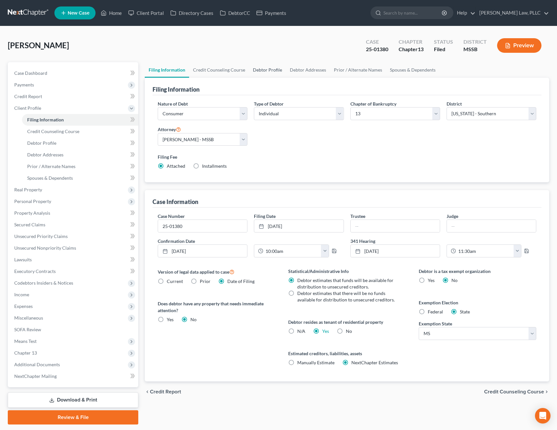
click at [263, 69] on link "Debtor Profile" at bounding box center [267, 70] width 37 height 16
select select "1"
select select "3"
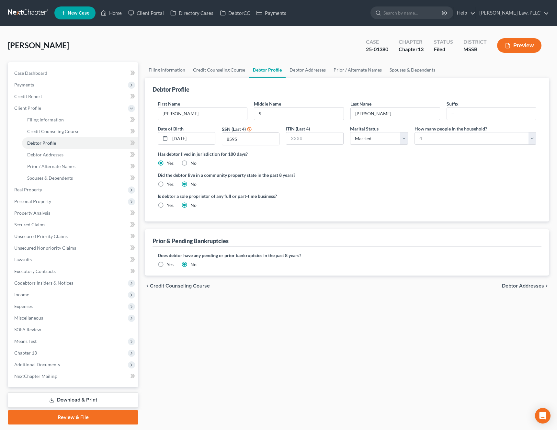
radio input "true"
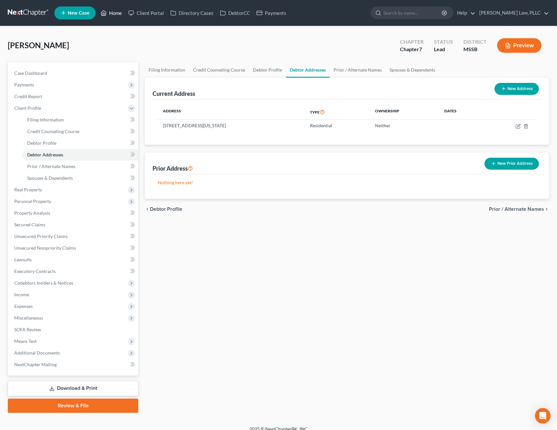
click at [117, 15] on link "Home" at bounding box center [112, 13] width 28 height 12
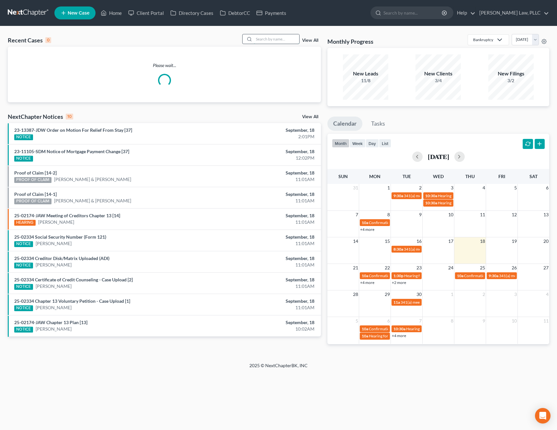
click at [274, 41] on input "search" at bounding box center [276, 38] width 45 height 9
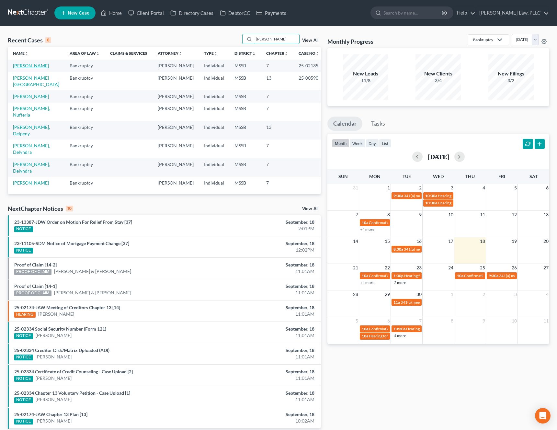
type input "harris"
click at [32, 66] on link "Harris, Vanesha" at bounding box center [31, 66] width 36 height 6
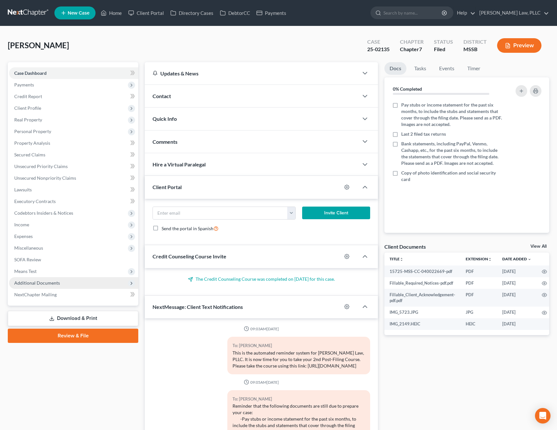
scroll to position [333, 0]
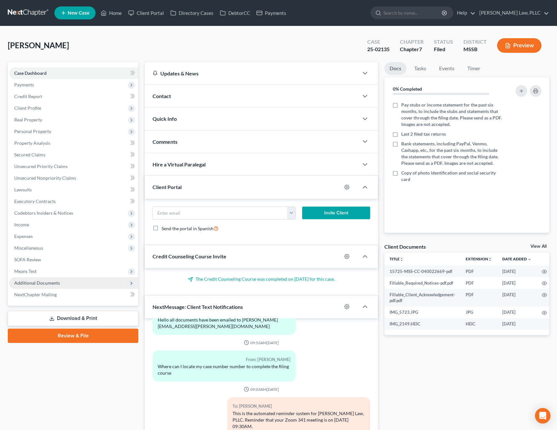
click at [62, 287] on span "Additional Documents" at bounding box center [73, 283] width 129 height 12
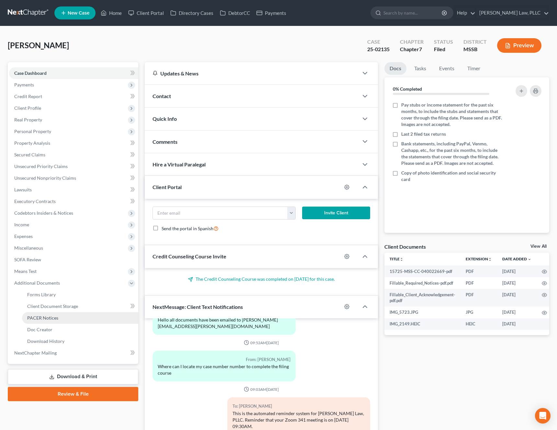
click at [53, 319] on span "PACER Notices" at bounding box center [42, 318] width 31 height 6
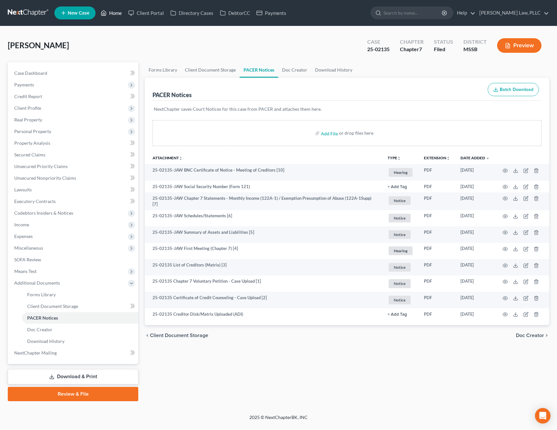
click at [116, 15] on link "Home" at bounding box center [112, 13] width 28 height 12
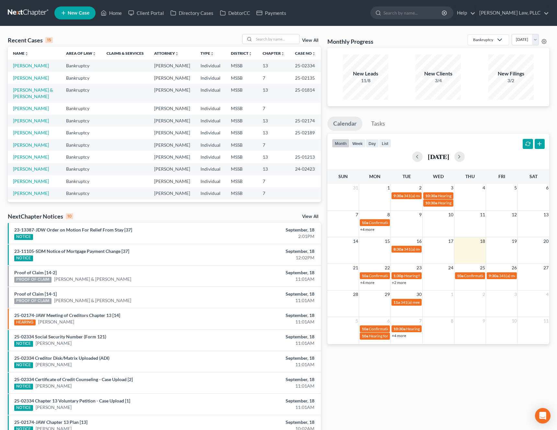
click at [311, 42] on link "View All" at bounding box center [310, 40] width 16 height 5
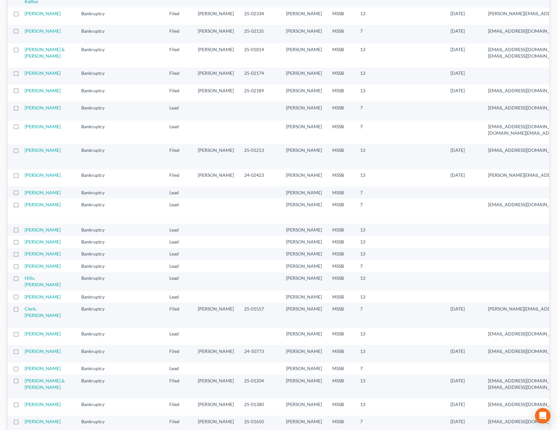
scroll to position [88, 0]
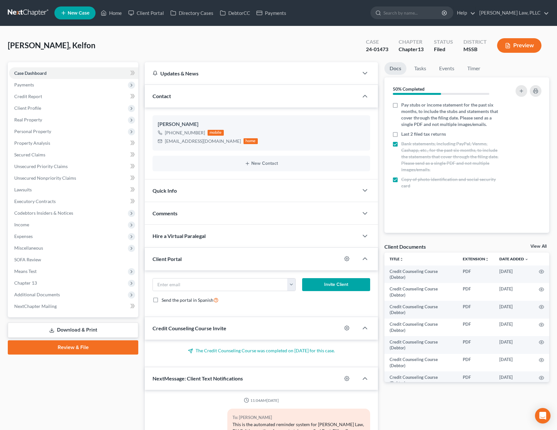
select select "0"
